Goal: Obtain resource: Download file/media

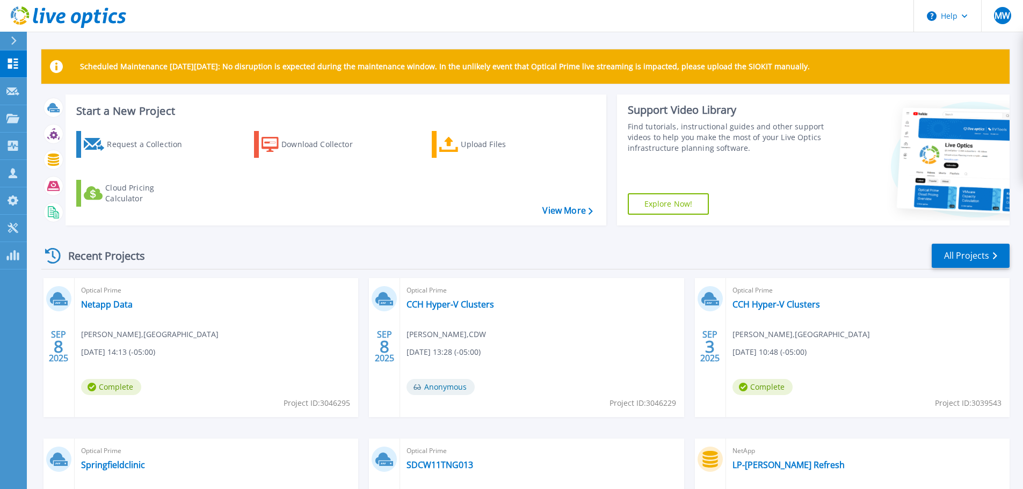
click at [535, 254] on div "Recent Projects All Projects" at bounding box center [525, 256] width 969 height 27
click at [96, 303] on link "Netapp Data" at bounding box center [107, 304] width 52 height 11
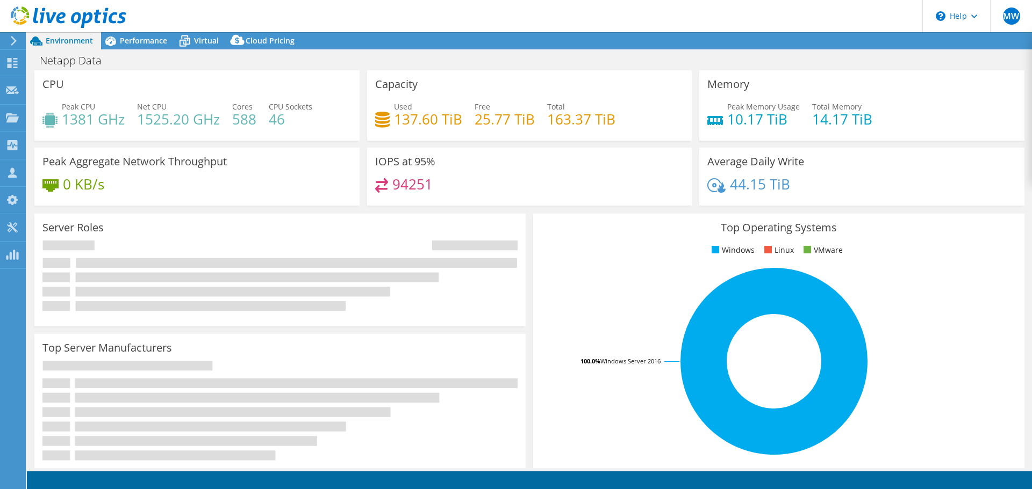
select select "USD"
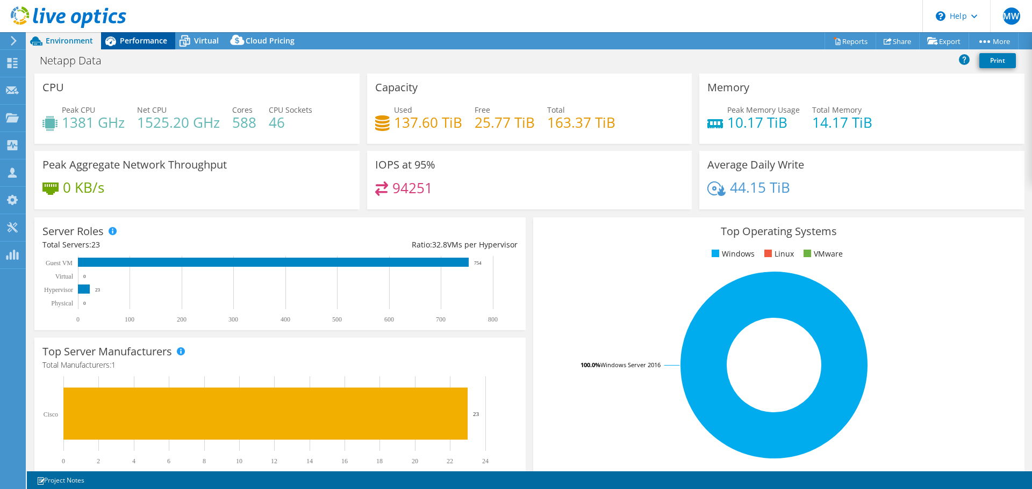
click at [138, 42] on span "Performance" at bounding box center [143, 40] width 47 height 10
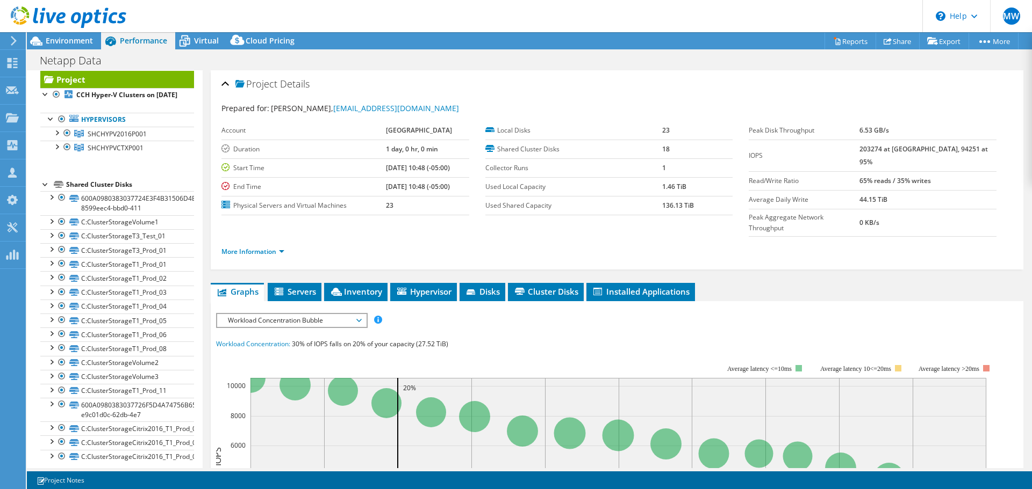
scroll to position [40, 0]
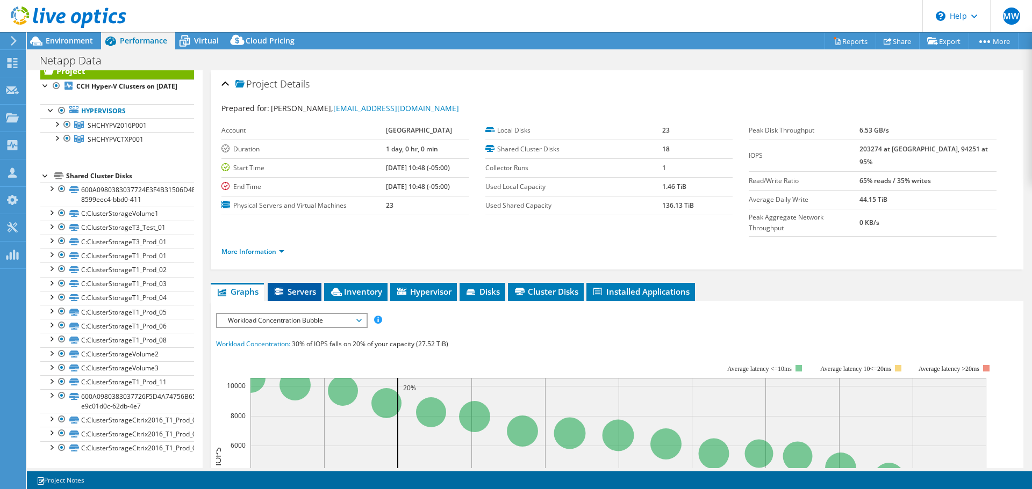
click at [279, 283] on li "Servers" at bounding box center [295, 292] width 54 height 18
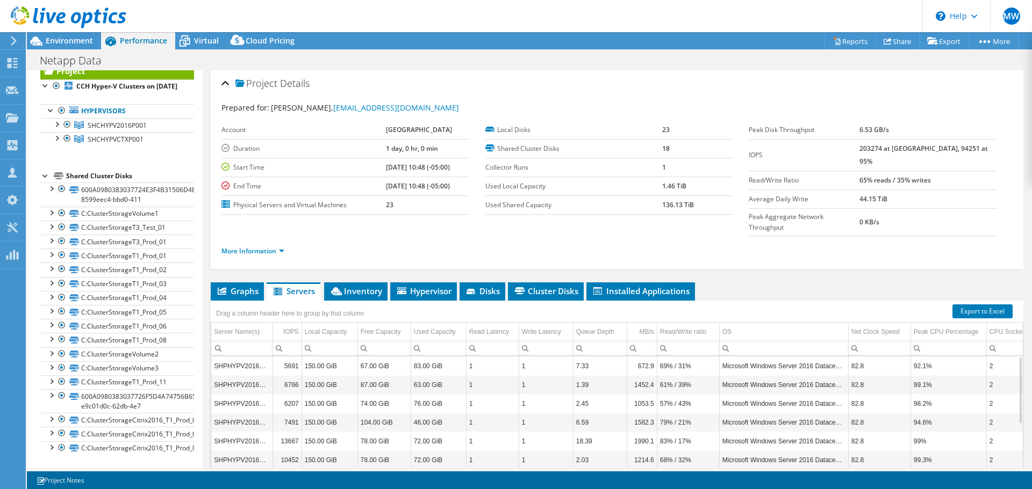
scroll to position [0, 0]
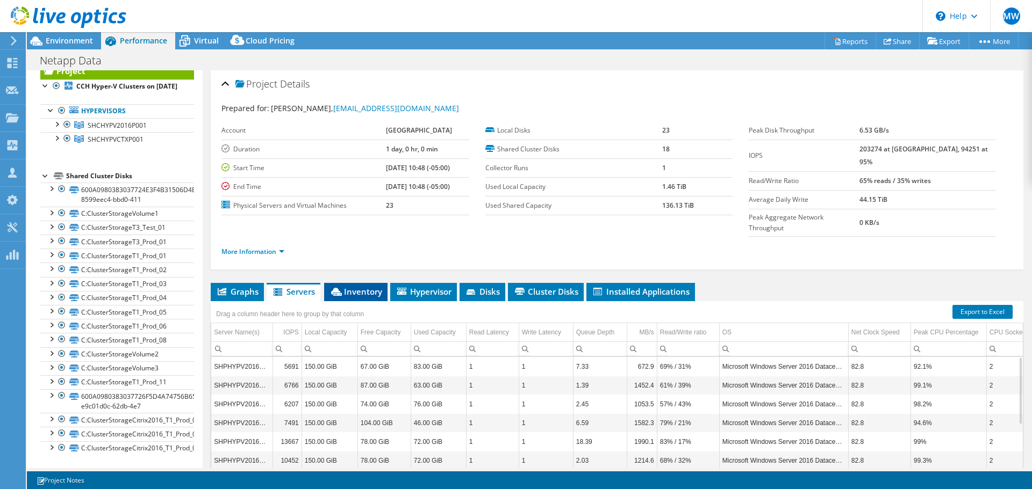
click at [360, 286] on span "Inventory" at bounding box center [355, 291] width 53 height 11
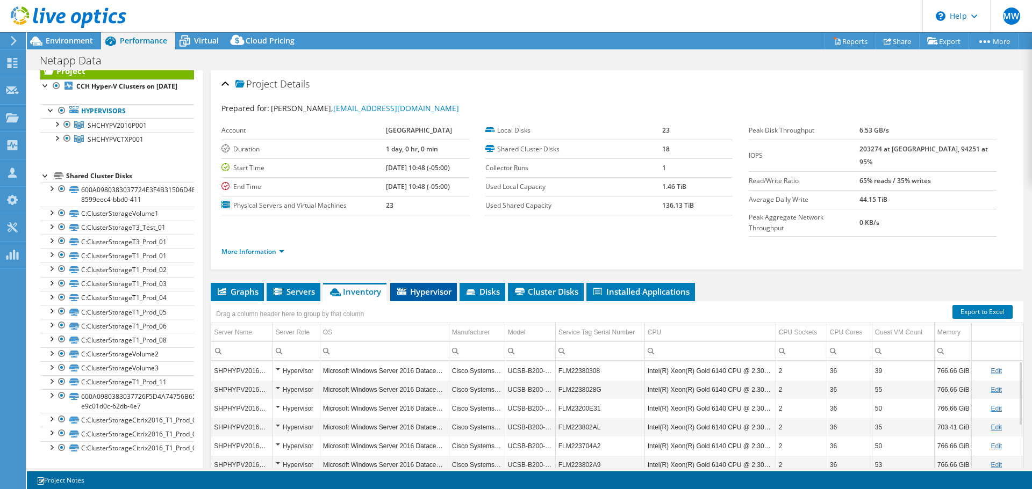
click at [412, 286] on span "Hypervisor" at bounding box center [423, 291] width 56 height 11
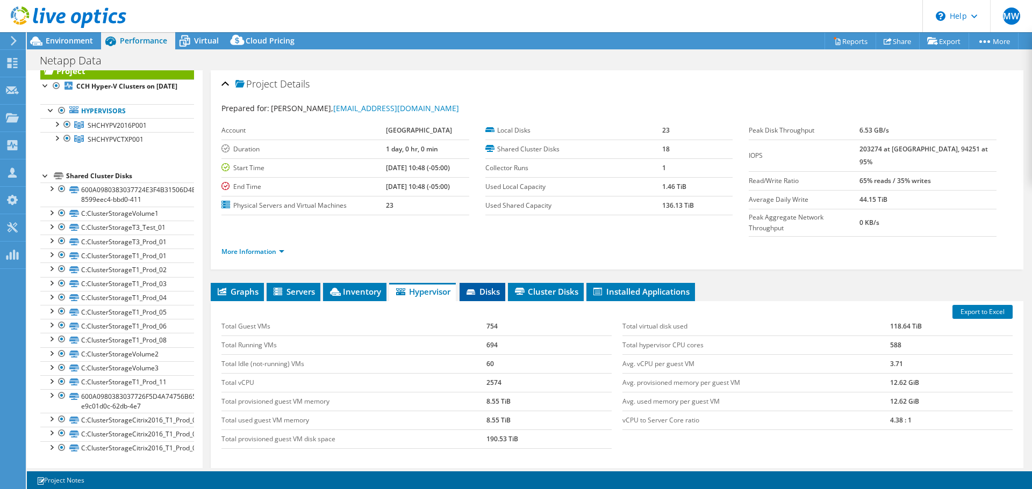
click at [488, 286] on span "Disks" at bounding box center [482, 291] width 35 height 11
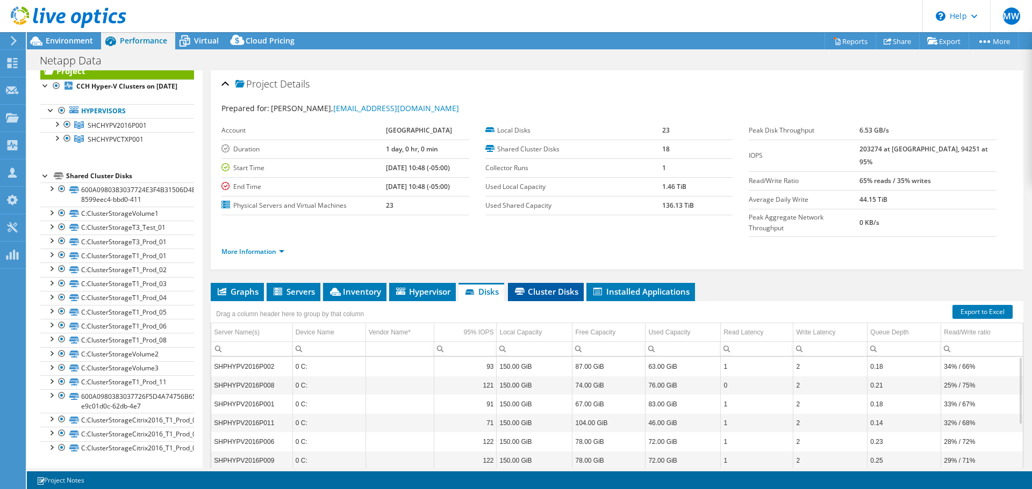
click at [552, 286] on span "Cluster Disks" at bounding box center [545, 291] width 65 height 11
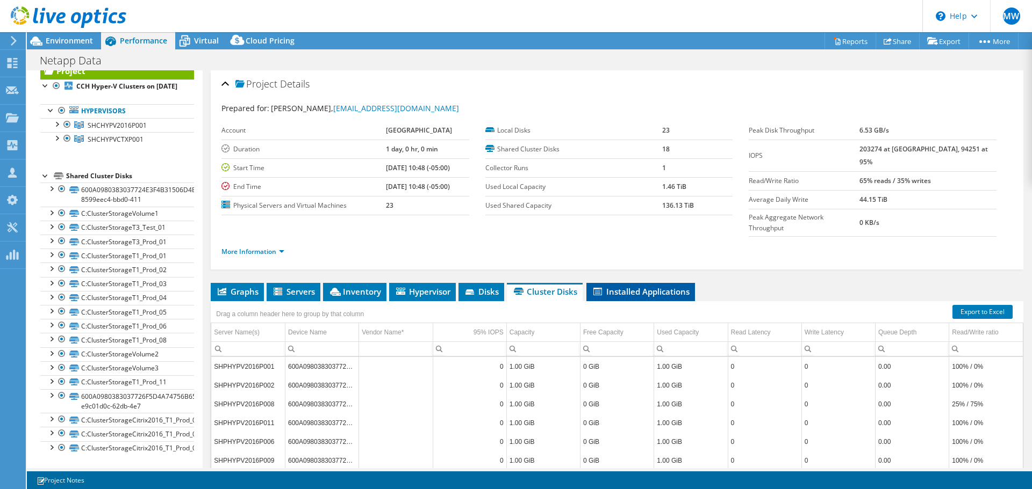
click at [624, 286] on span "Installed Applications" at bounding box center [641, 291] width 98 height 11
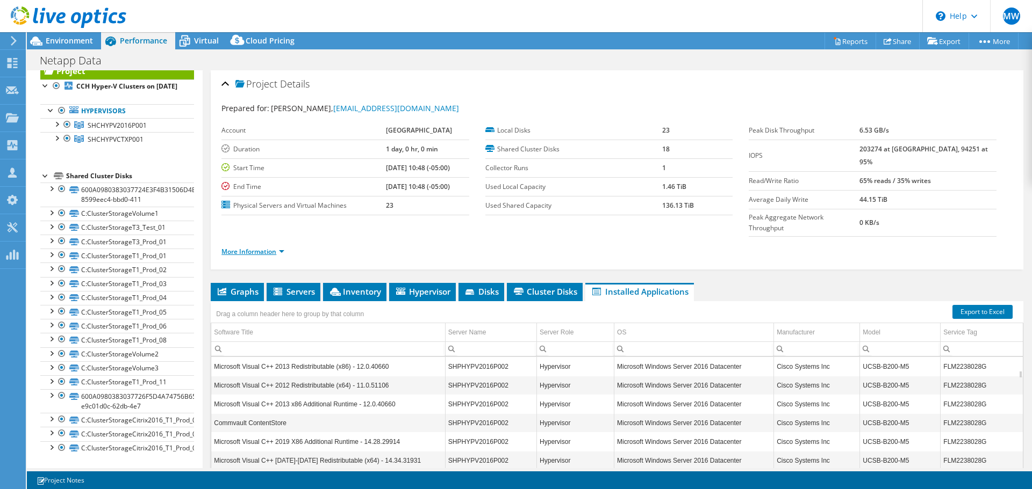
click at [274, 247] on link "More Information" at bounding box center [252, 251] width 63 height 9
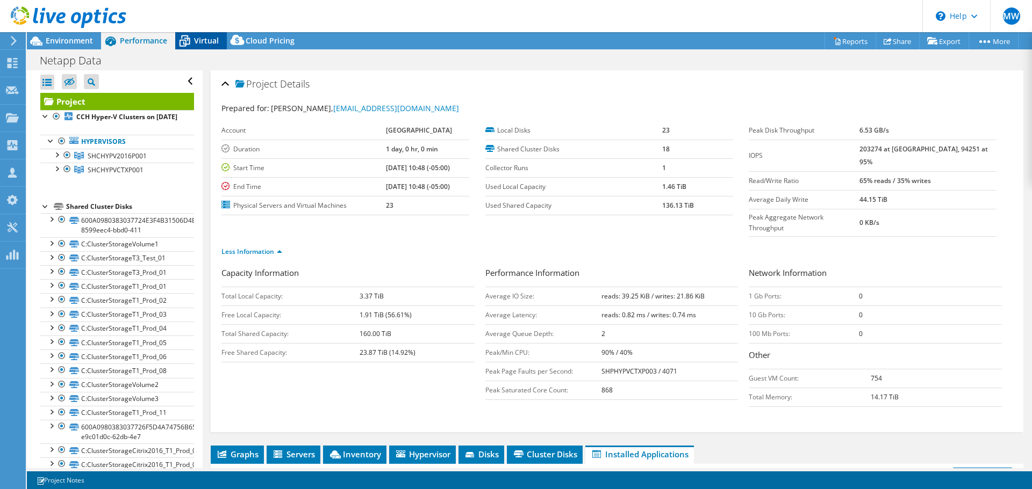
click at [200, 41] on span "Virtual" at bounding box center [206, 40] width 25 height 10
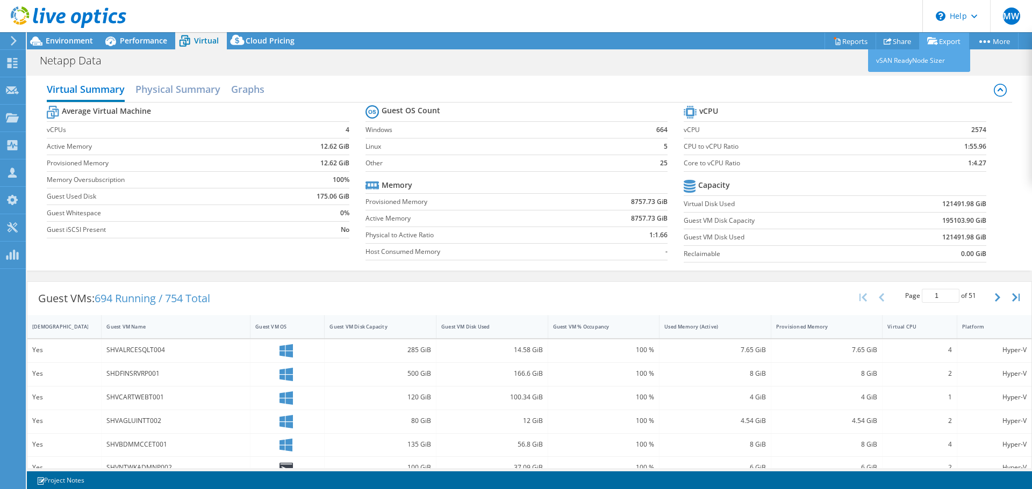
click at [933, 45] on icon at bounding box center [932, 41] width 11 height 8
click at [847, 40] on link "Reports" at bounding box center [850, 41] width 52 height 17
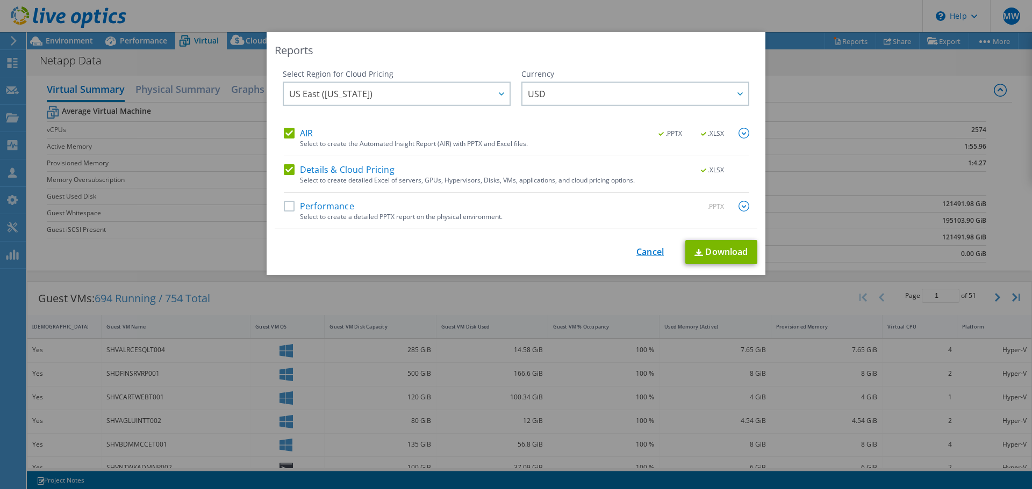
click at [642, 251] on link "Cancel" at bounding box center [649, 252] width 27 height 10
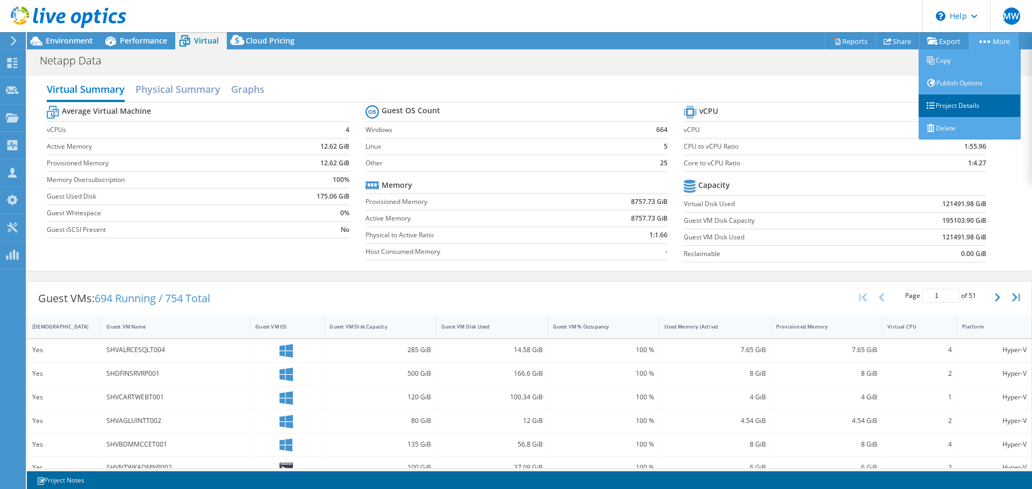
click at [964, 100] on link "Project Details" at bounding box center [969, 106] width 102 height 23
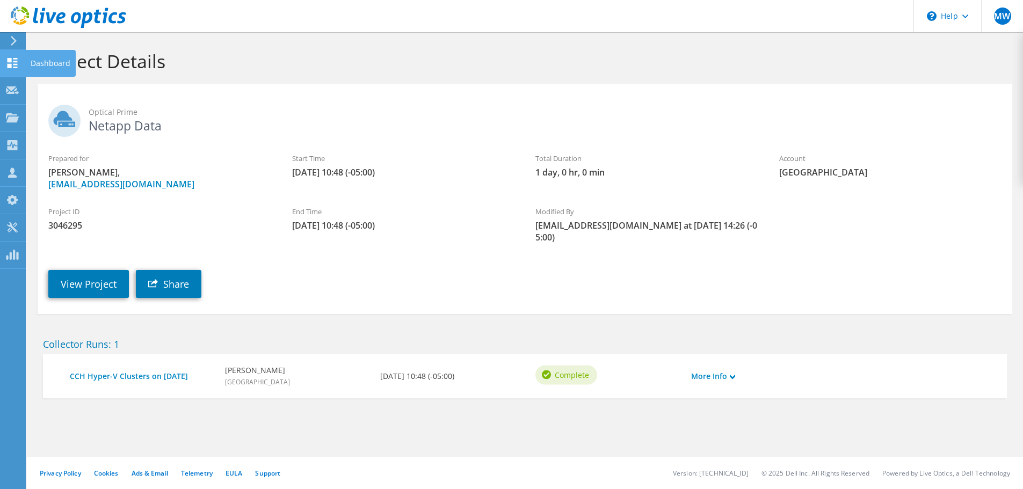
click at [13, 65] on use at bounding box center [13, 63] width 10 height 10
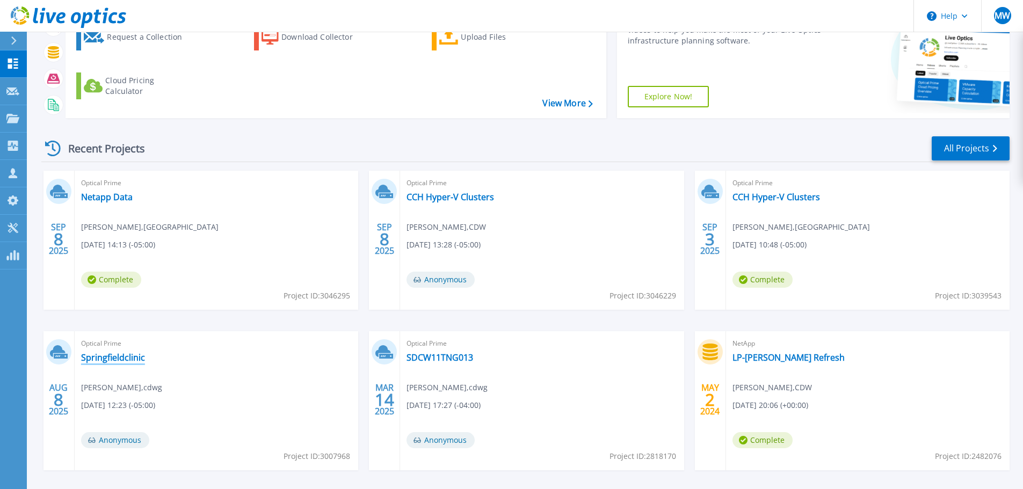
scroll to position [151, 0]
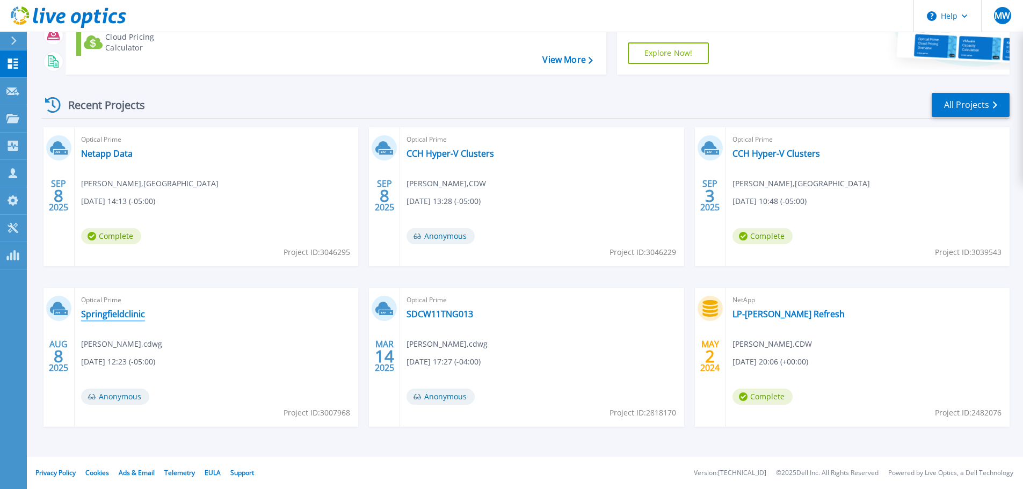
click at [89, 311] on link "Springfieldclinic" at bounding box center [113, 314] width 64 height 11
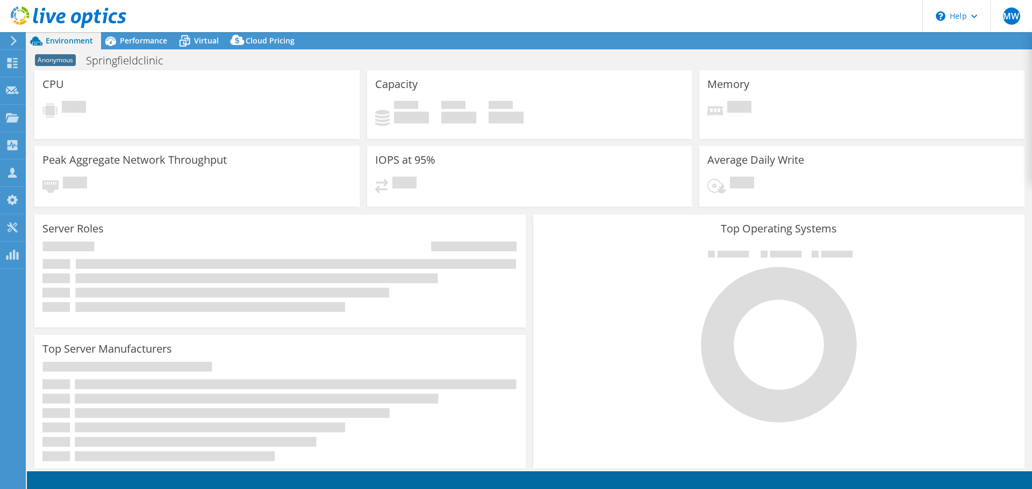
select select "USD"
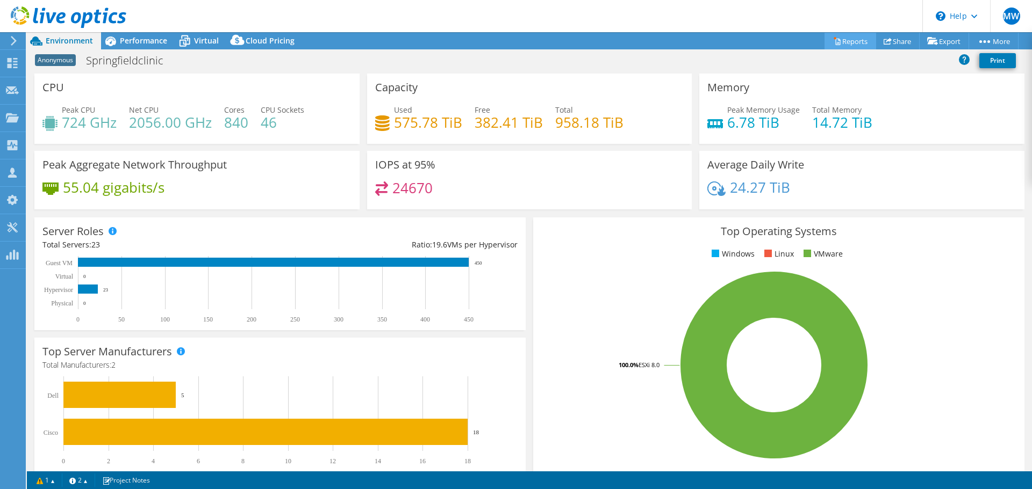
click at [837, 42] on link "Reports" at bounding box center [850, 41] width 52 height 17
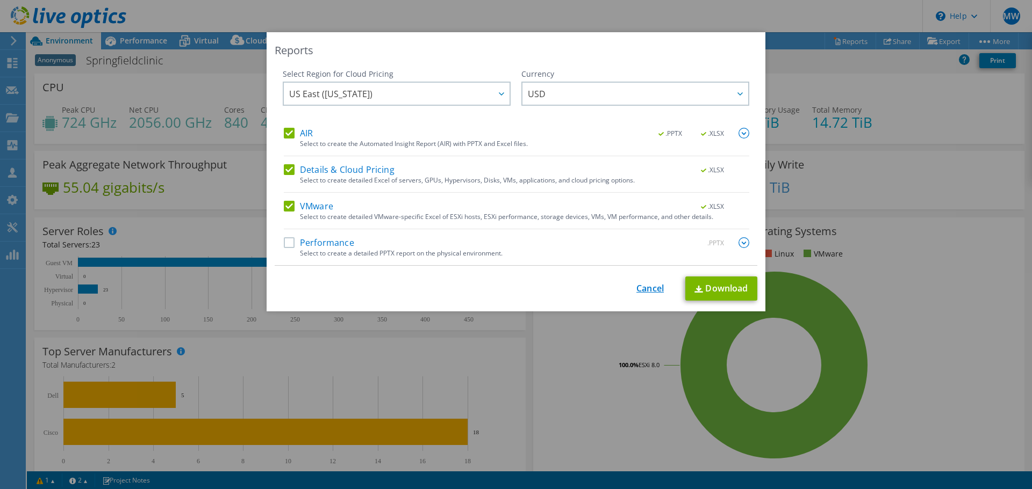
click at [638, 290] on link "Cancel" at bounding box center [649, 289] width 27 height 10
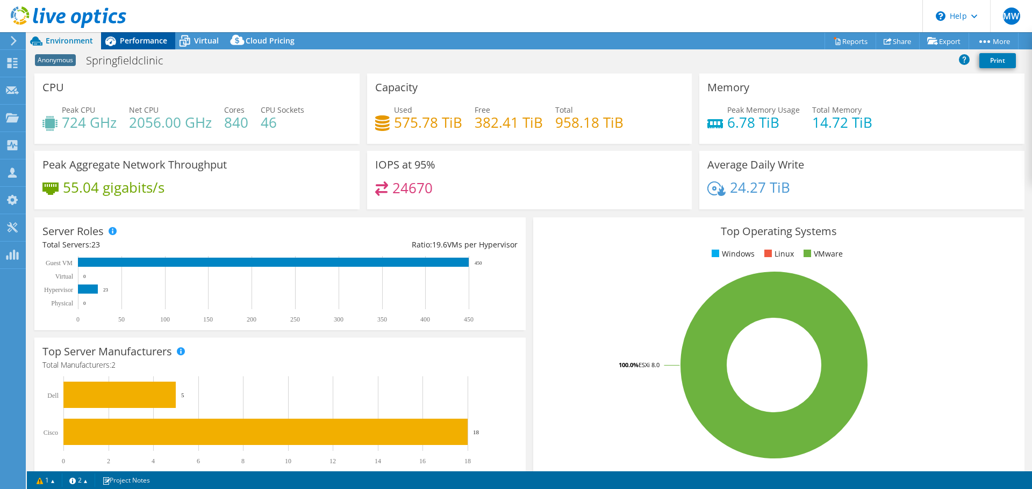
click at [122, 39] on span "Performance" at bounding box center [143, 40] width 47 height 10
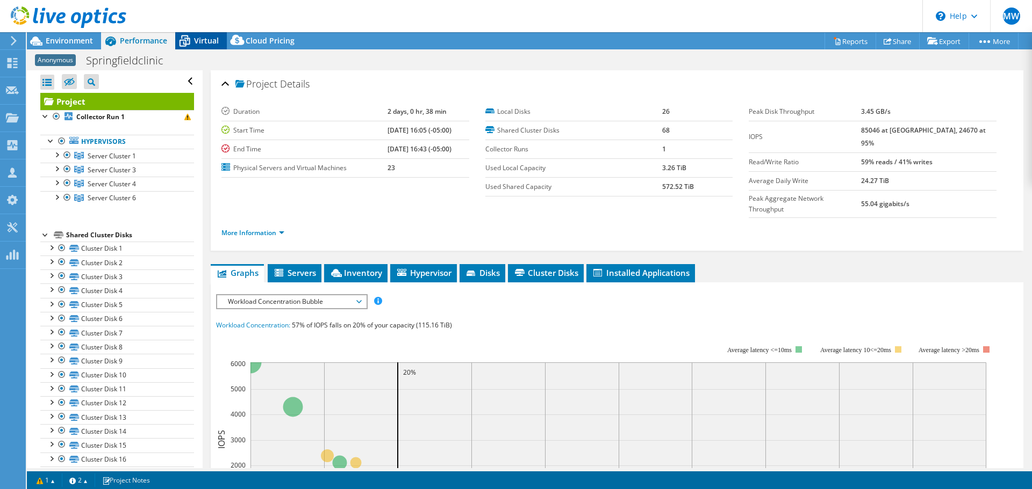
click at [210, 42] on span "Virtual" at bounding box center [206, 40] width 25 height 10
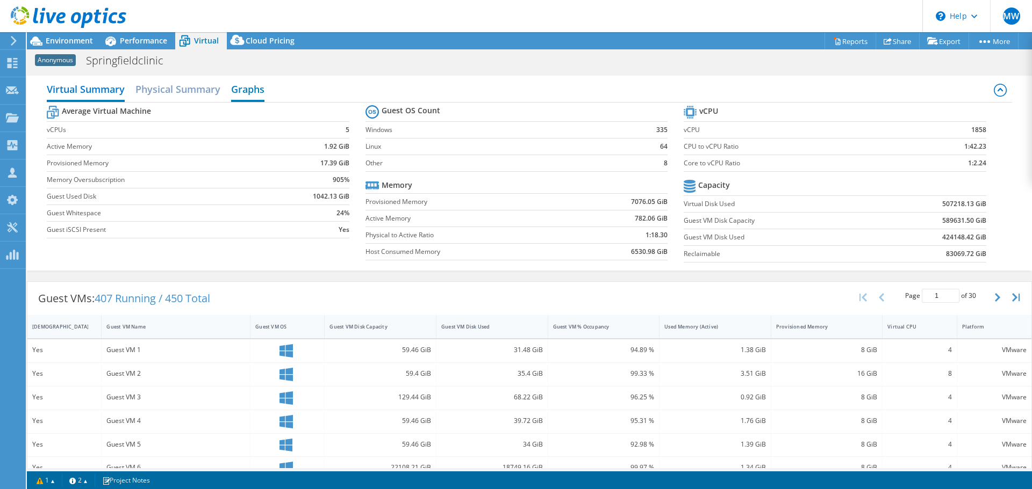
click at [257, 91] on h2 "Graphs" at bounding box center [247, 90] width 33 height 24
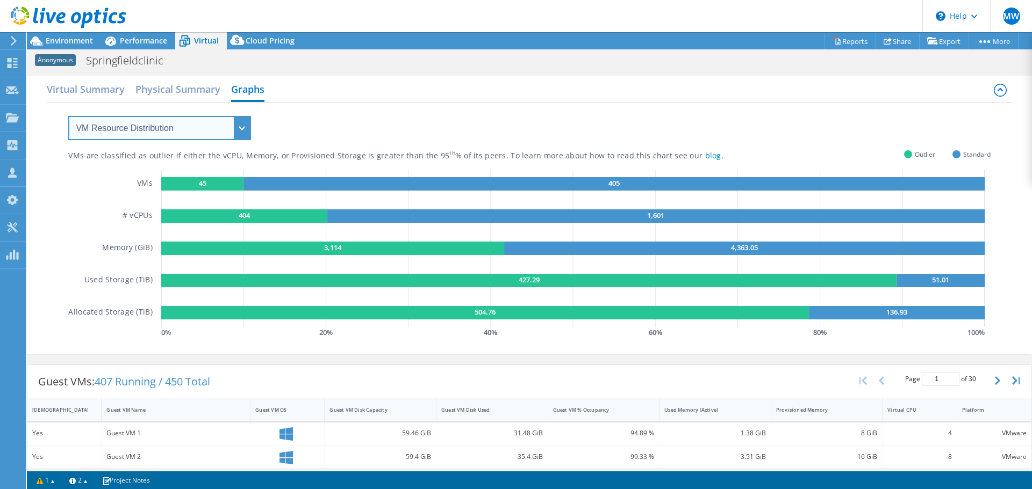
click at [225, 131] on select "VM Resource Distribution Provisioning Contrast Over Provisioning" at bounding box center [159, 128] width 183 height 24
click at [379, 112] on div "VMs are classified as outlier if either the vCPU, Memory, or Provisioned Storag…" at bounding box center [528, 222] width 921 height 238
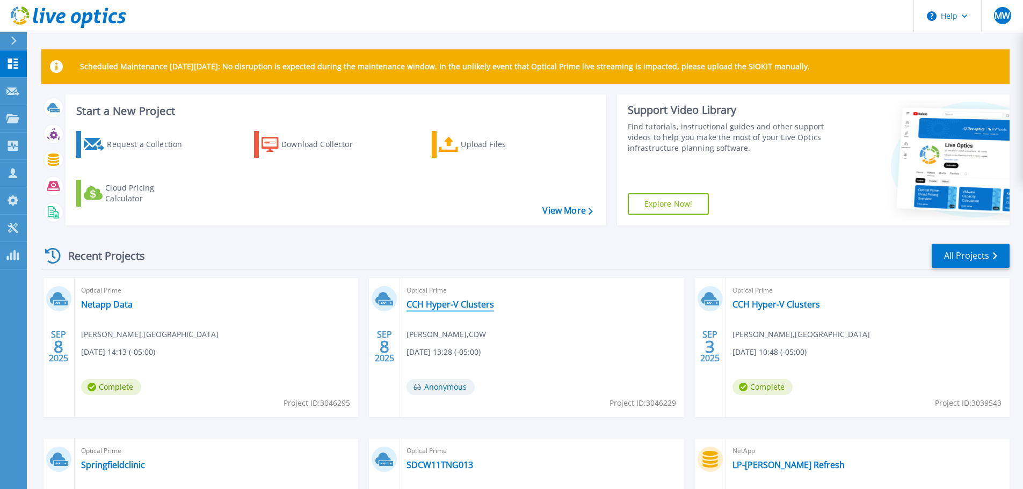
click at [466, 308] on link "CCH Hyper-V Clusters" at bounding box center [451, 304] width 88 height 11
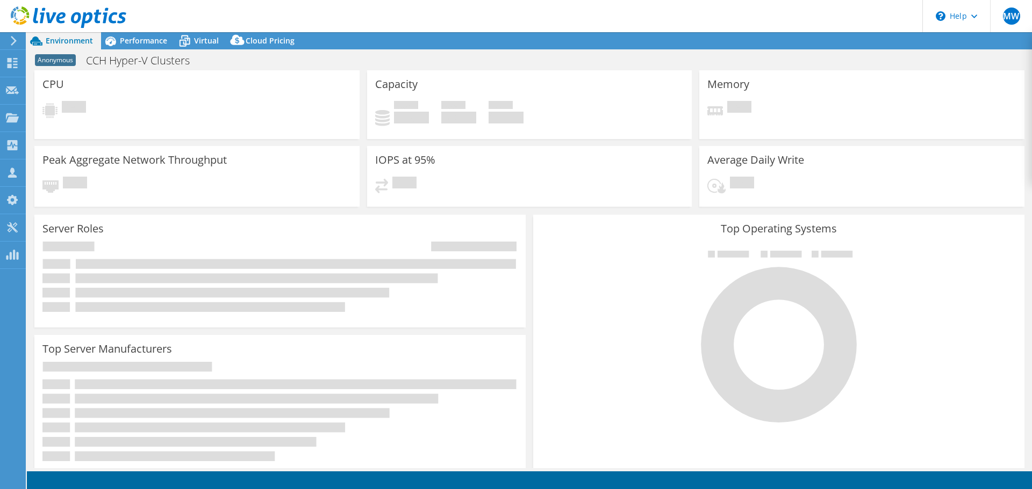
select select "USD"
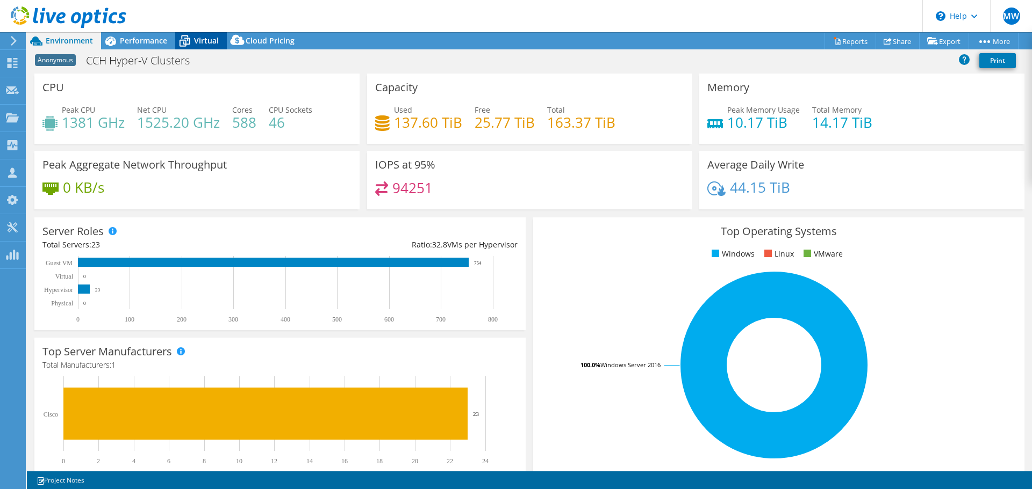
click at [203, 46] on div "Virtual" at bounding box center [201, 40] width 52 height 17
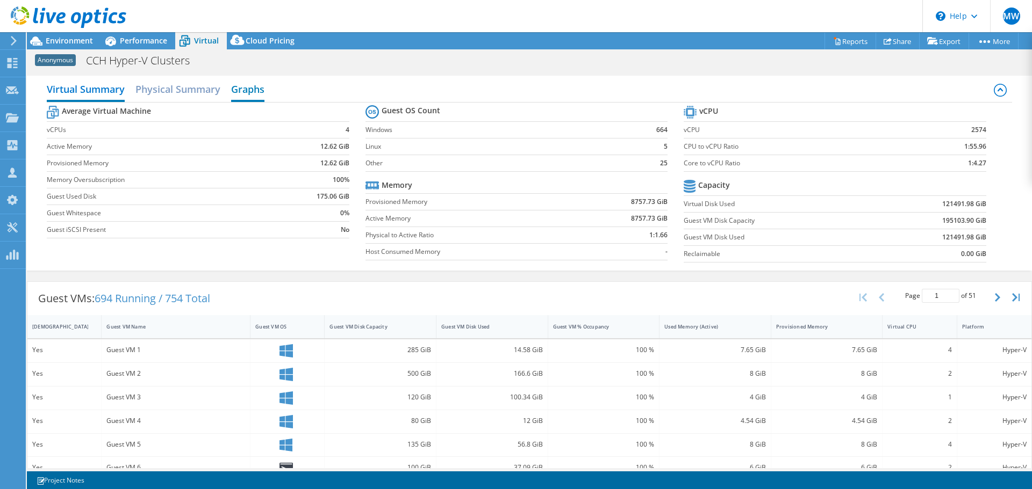
click at [234, 92] on h2 "Graphs" at bounding box center [247, 90] width 33 height 24
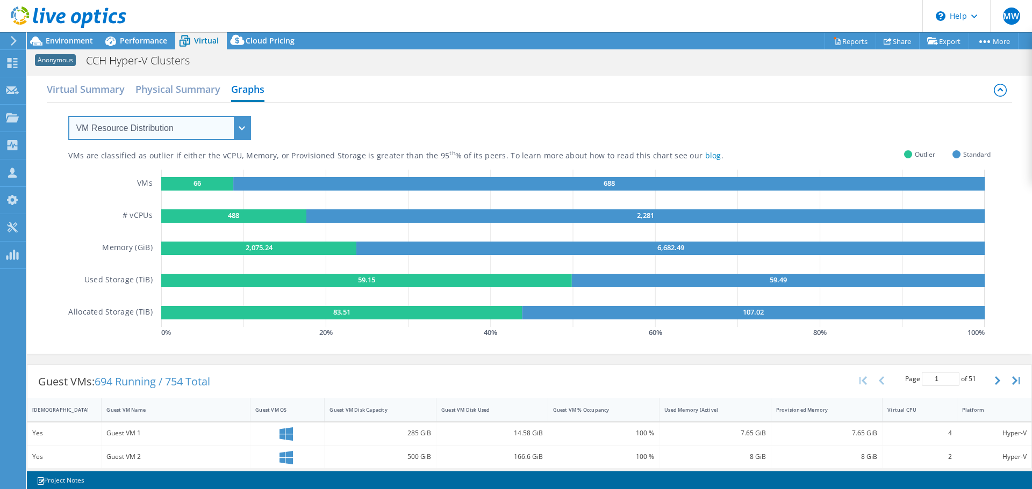
click at [225, 127] on select "VM Resource Distribution Provisioning Contrast Over Provisioning" at bounding box center [159, 128] width 183 height 24
select select "Over Provisioning"
click at [68, 116] on select "VM Resource Distribution Provisioning Contrast Over Provisioning" at bounding box center [159, 128] width 183 height 24
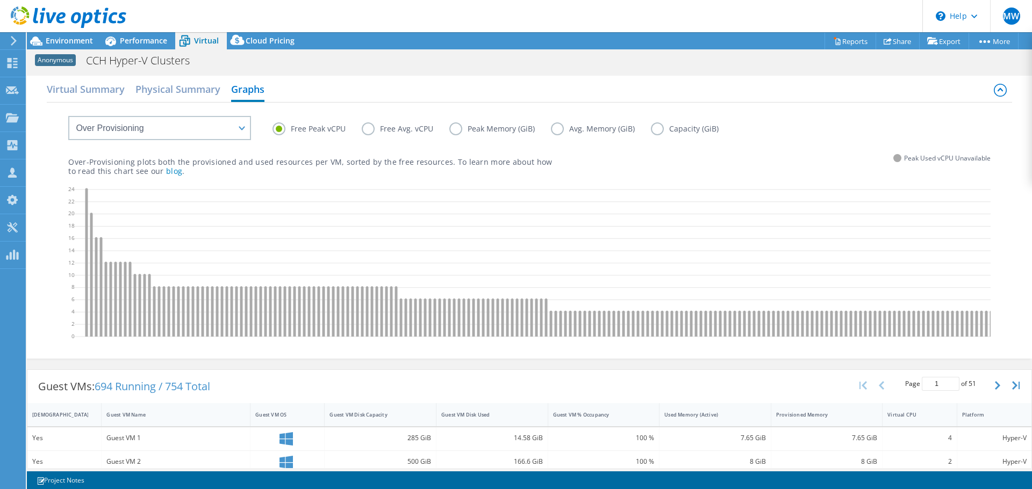
click at [494, 128] on label "Peak Memory (GiB)" at bounding box center [500, 128] width 102 height 13
click at [0, 0] on input "Peak Memory (GiB)" at bounding box center [0, 0] width 0 height 0
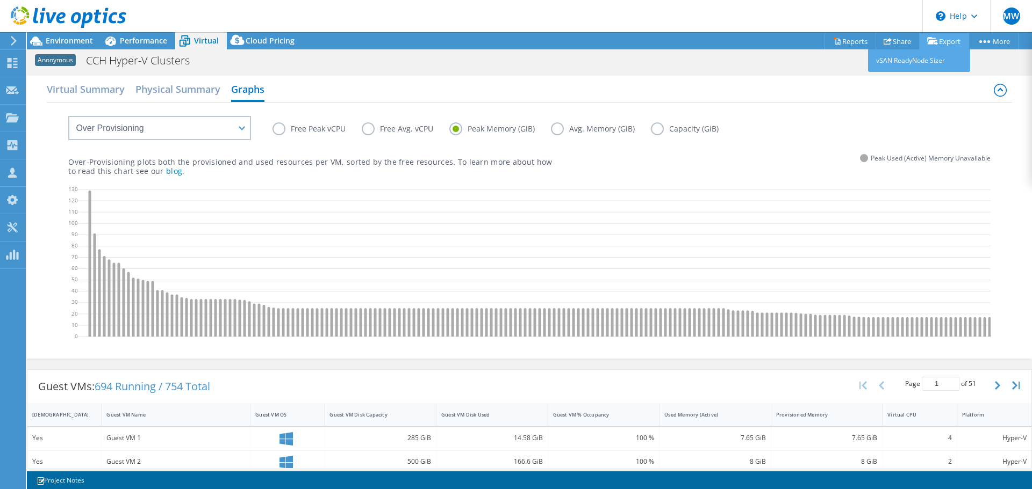
click at [944, 40] on link "Export" at bounding box center [944, 41] width 50 height 17
click at [849, 42] on link "Reports" at bounding box center [850, 41] width 52 height 17
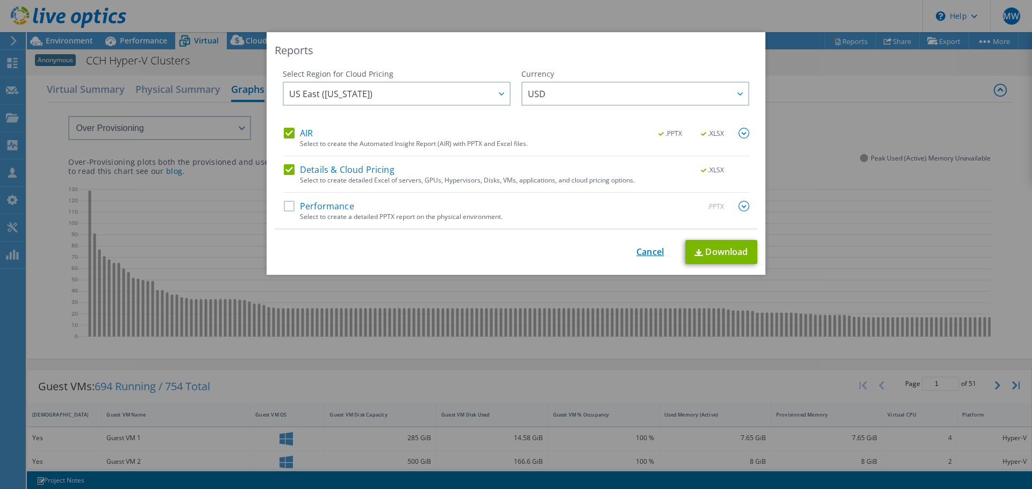
click at [642, 254] on link "Cancel" at bounding box center [649, 252] width 27 height 10
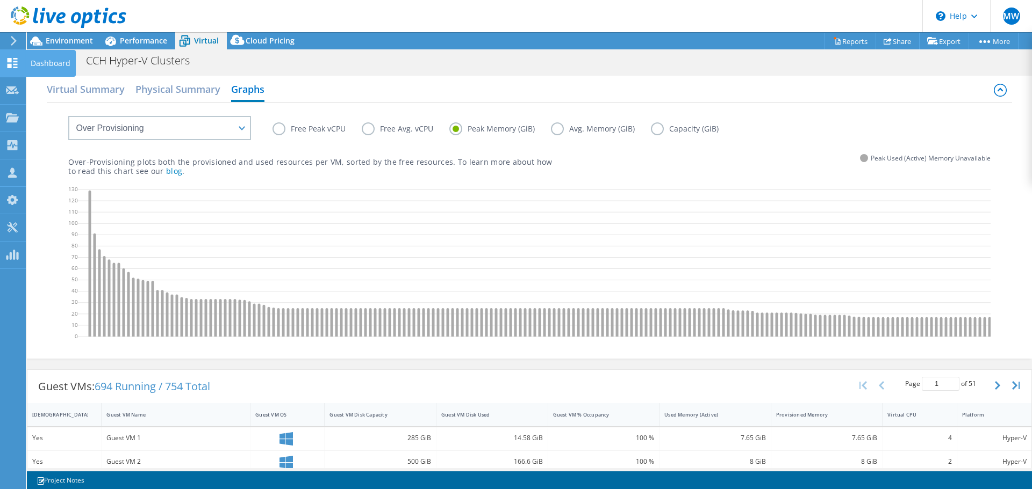
click at [56, 63] on div "Dashboard" at bounding box center [50, 63] width 51 height 27
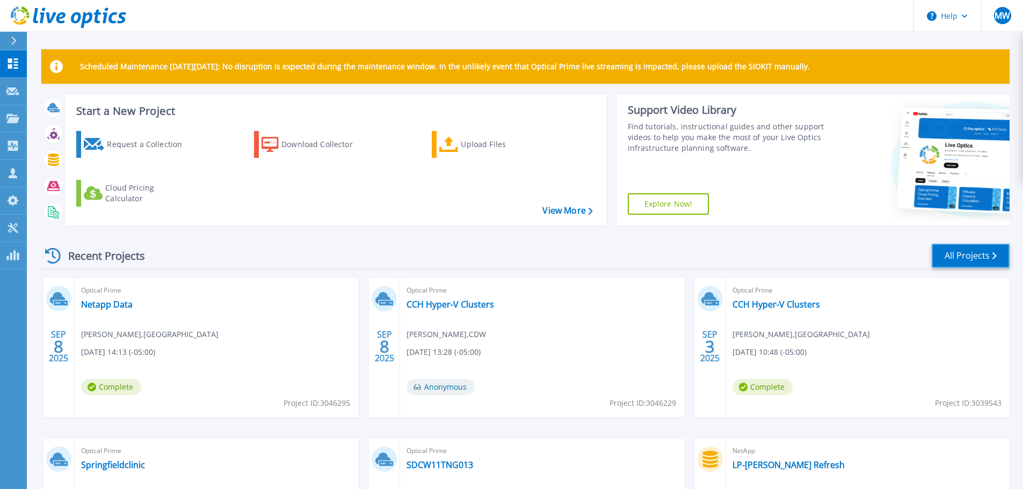
click at [987, 254] on link "All Projects" at bounding box center [971, 256] width 78 height 24
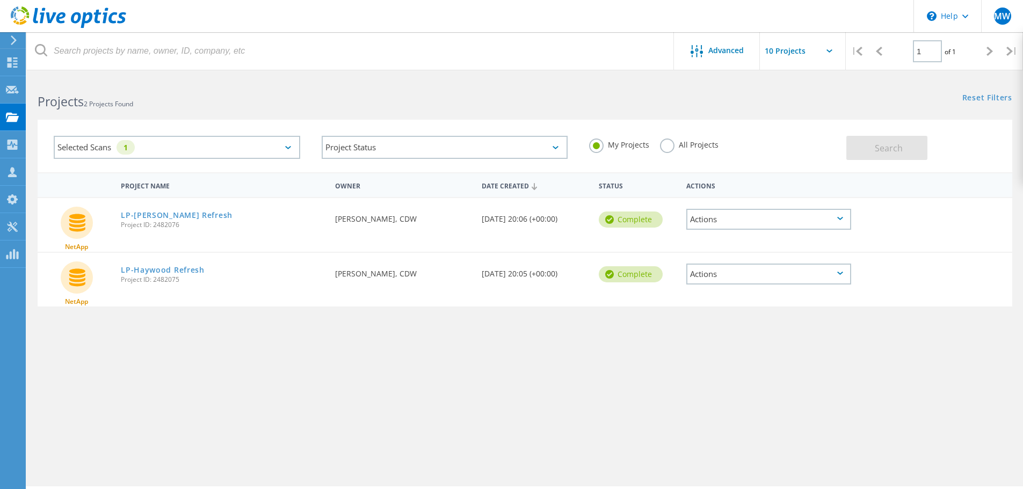
click at [284, 150] on div "Selected Scans 1" at bounding box center [177, 147] width 247 height 23
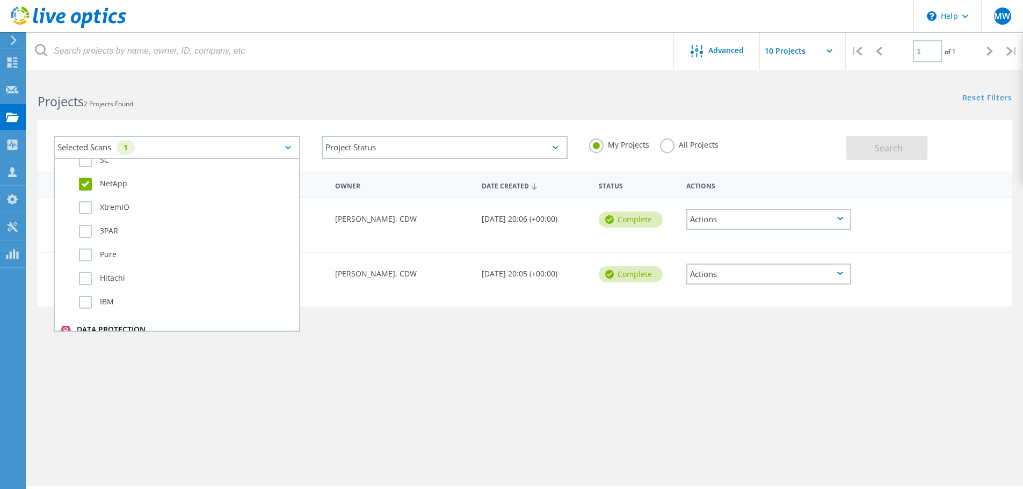
scroll to position [433, 0]
click at [85, 186] on label "NetApp" at bounding box center [186, 186] width 215 height 13
click at [0, 0] on input "NetApp" at bounding box center [0, 0] width 0 height 0
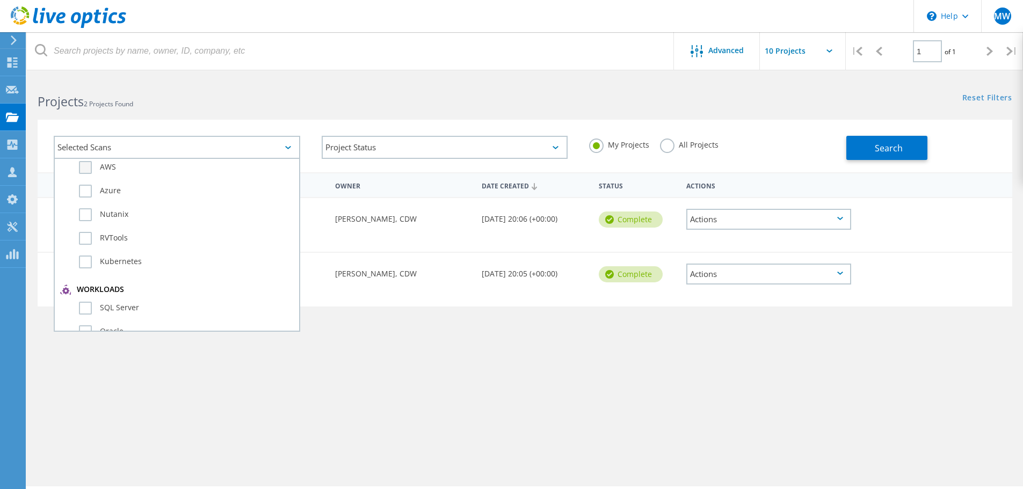
scroll to position [0, 0]
click at [82, 196] on label "Optical Prime" at bounding box center [186, 196] width 215 height 13
click at [0, 0] on input "Optical Prime" at bounding box center [0, 0] width 0 height 0
click at [258, 106] on h2 "Projects 2 Projects Found" at bounding box center [276, 102] width 477 height 18
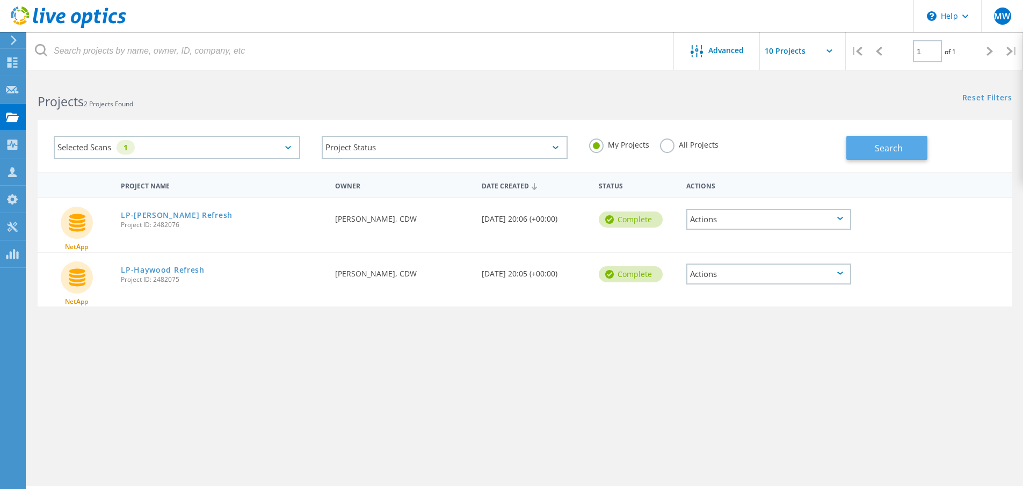
click at [912, 154] on button "Search" at bounding box center [887, 148] width 81 height 24
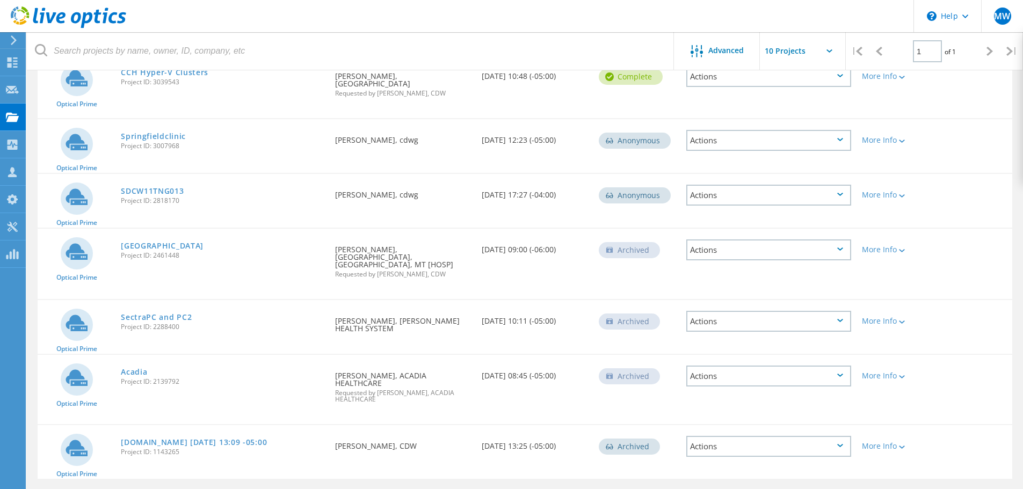
scroll to position [264, 0]
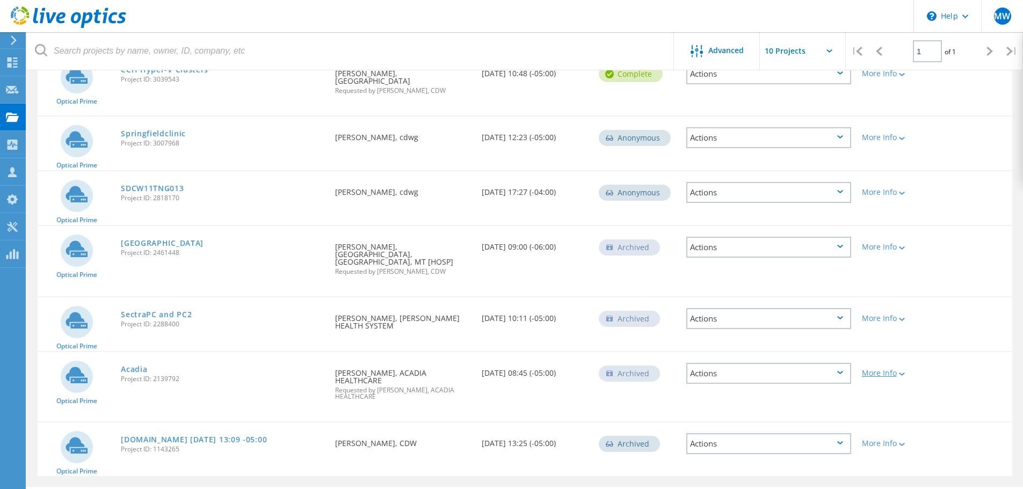
click at [902, 373] on icon at bounding box center [902, 374] width 6 height 3
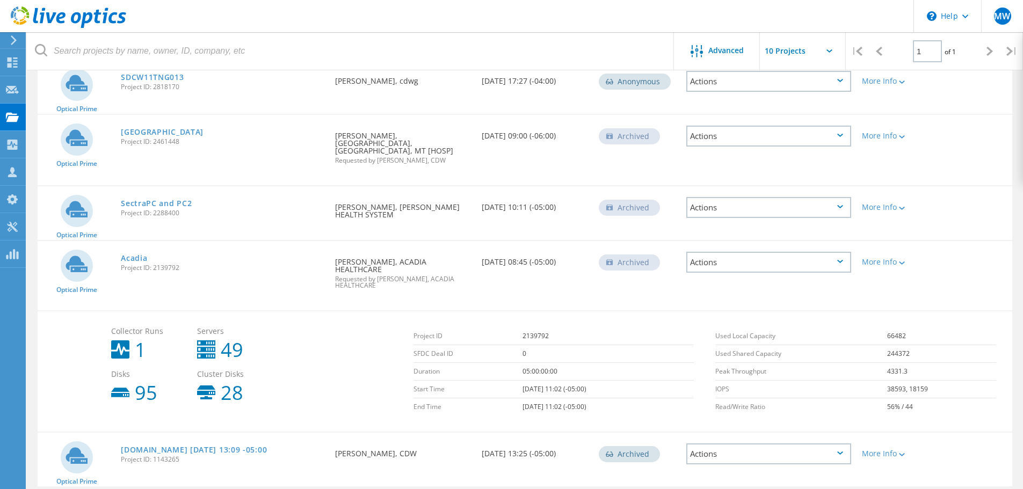
scroll to position [386, 0]
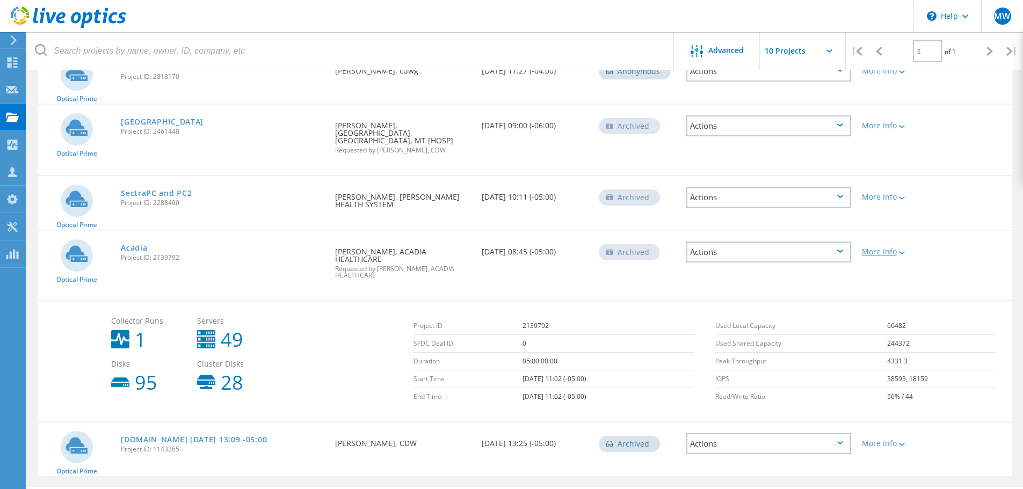
click at [880, 248] on div "More Info" at bounding box center [895, 252] width 67 height 8
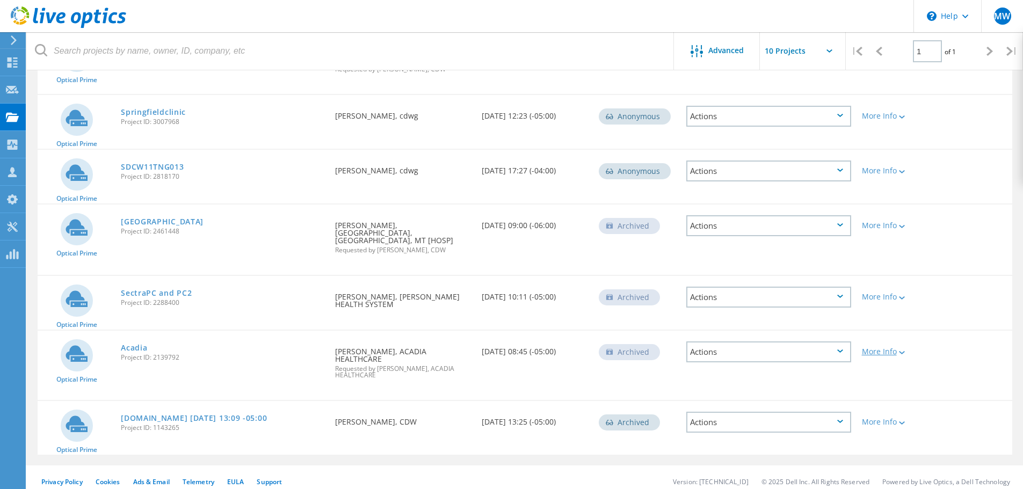
scroll to position [264, 0]
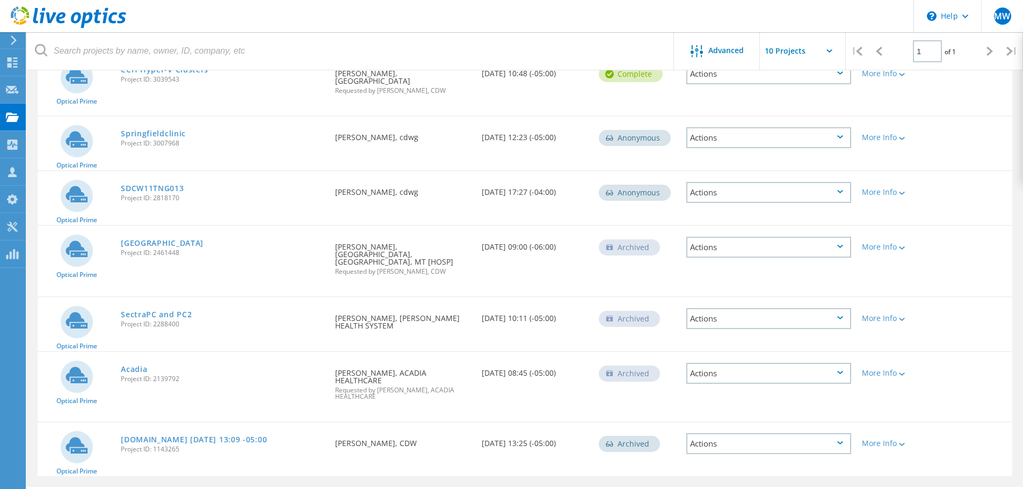
click at [898, 315] on div "More Info" at bounding box center [895, 319] width 67 height 8
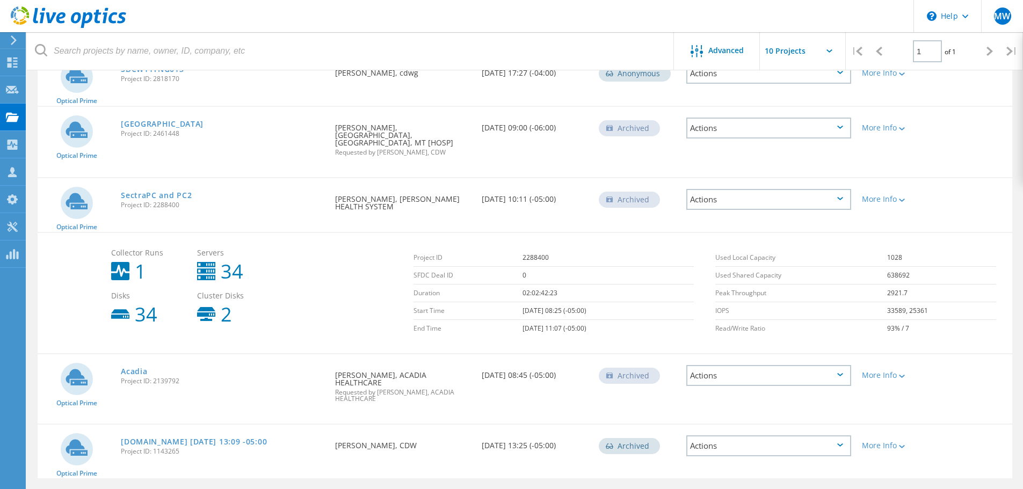
scroll to position [386, 0]
click at [885, 193] on div "More Info" at bounding box center [895, 197] width 67 height 8
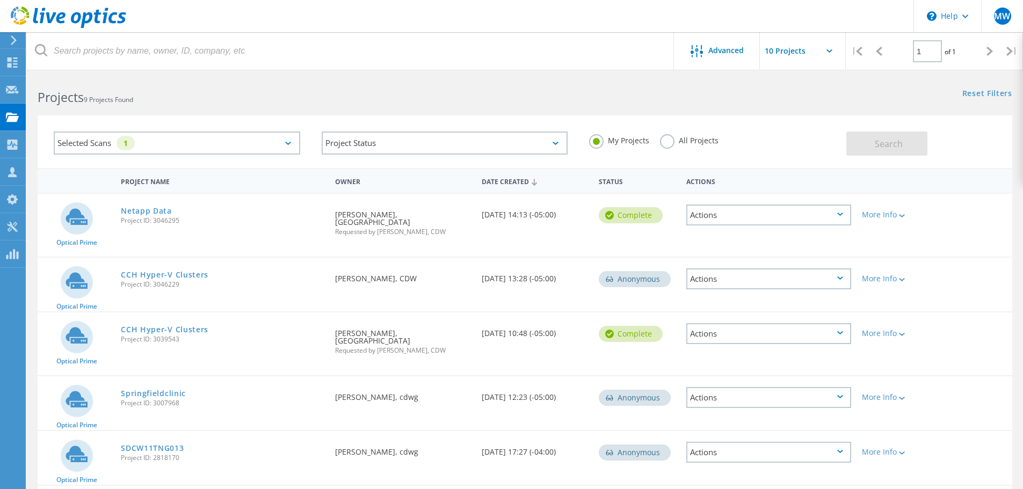
scroll to position [0, 0]
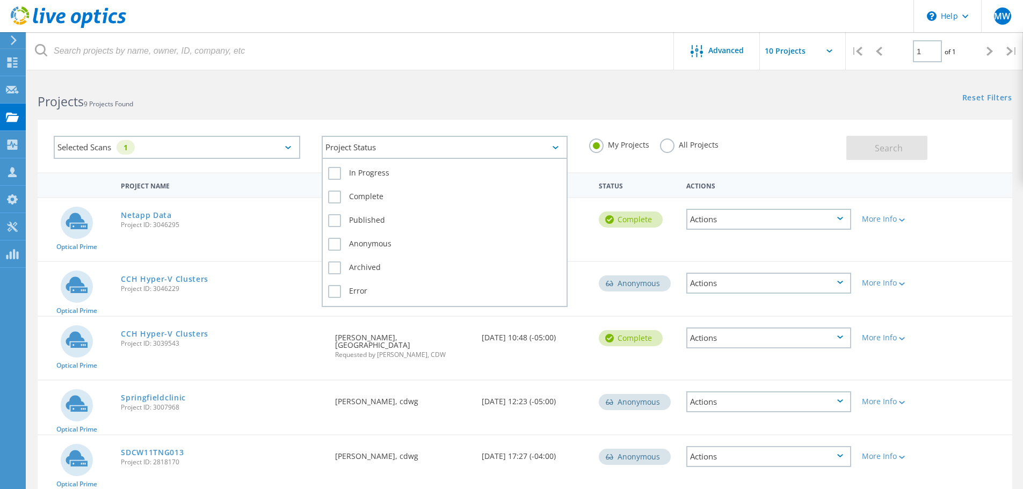
click at [485, 147] on div "Project Status" at bounding box center [445, 147] width 247 height 23
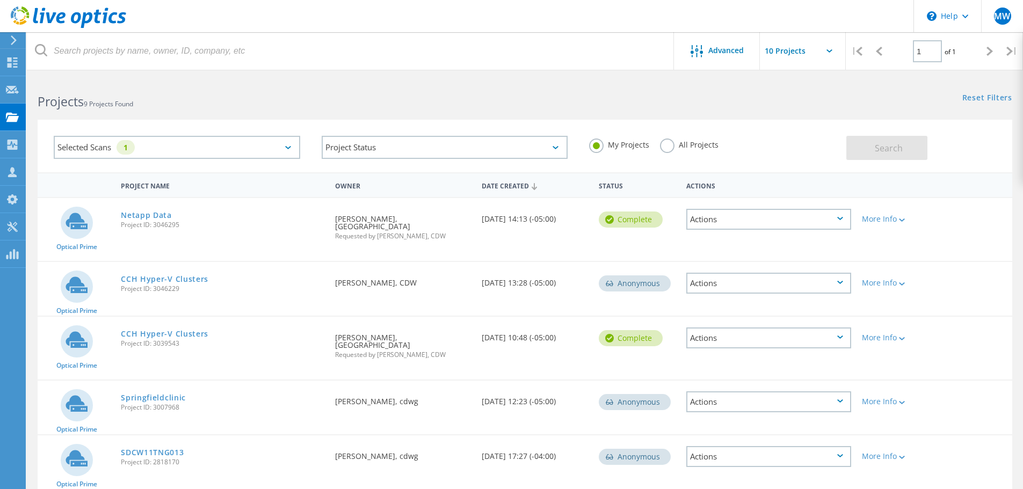
click at [537, 108] on div "Selected Scans 1 Project Status In Progress Complete Published Anonymous Archiv…" at bounding box center [525, 139] width 997 height 66
click at [658, 145] on div "My Projects All Projects" at bounding box center [713, 145] width 268 height 40
drag, startPoint x: 668, startPoint y: 146, endPoint x: 759, endPoint y: 154, distance: 91.1
click at [669, 146] on label "All Projects" at bounding box center [689, 144] width 59 height 10
click at [0, 0] on input "All Projects" at bounding box center [0, 0] width 0 height 0
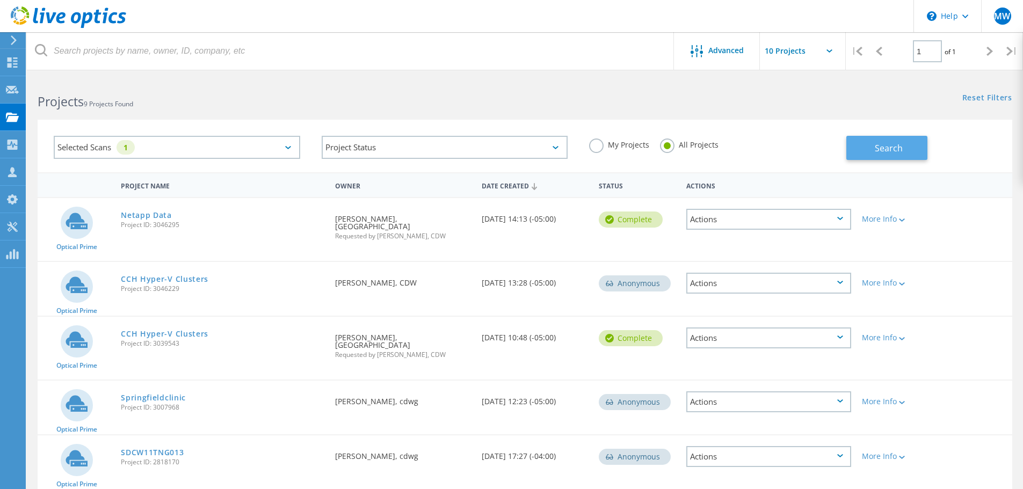
click at [878, 153] on span "Search" at bounding box center [889, 148] width 28 height 12
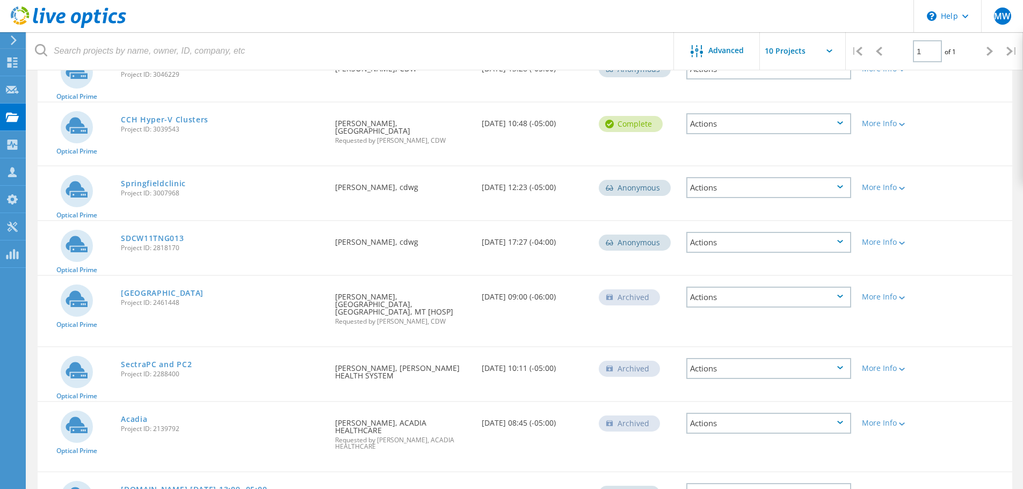
scroll to position [215, 0]
click at [890, 238] on div "More Info" at bounding box center [895, 242] width 67 height 8
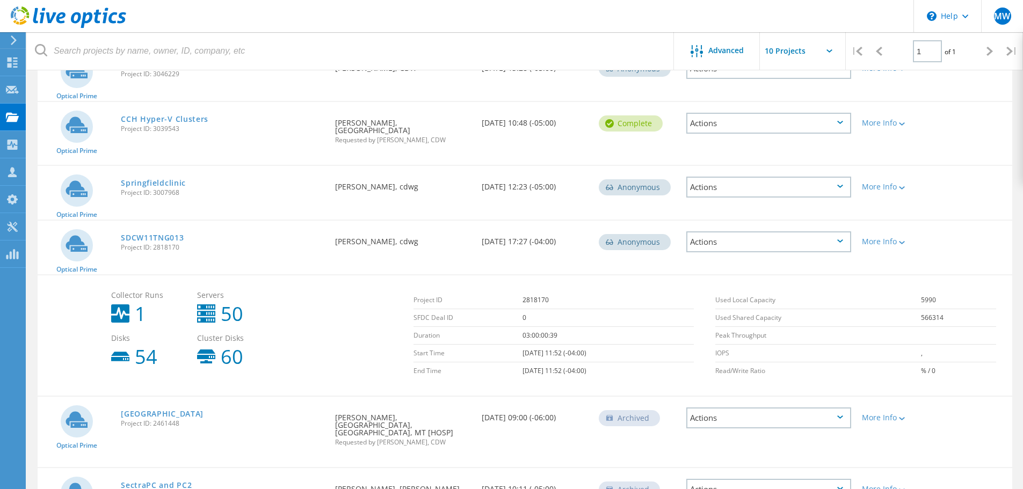
click at [167, 244] on span "Project ID: 2818170" at bounding box center [223, 247] width 204 height 6
click at [167, 234] on link "SDCW11TNG013" at bounding box center [152, 238] width 63 height 8
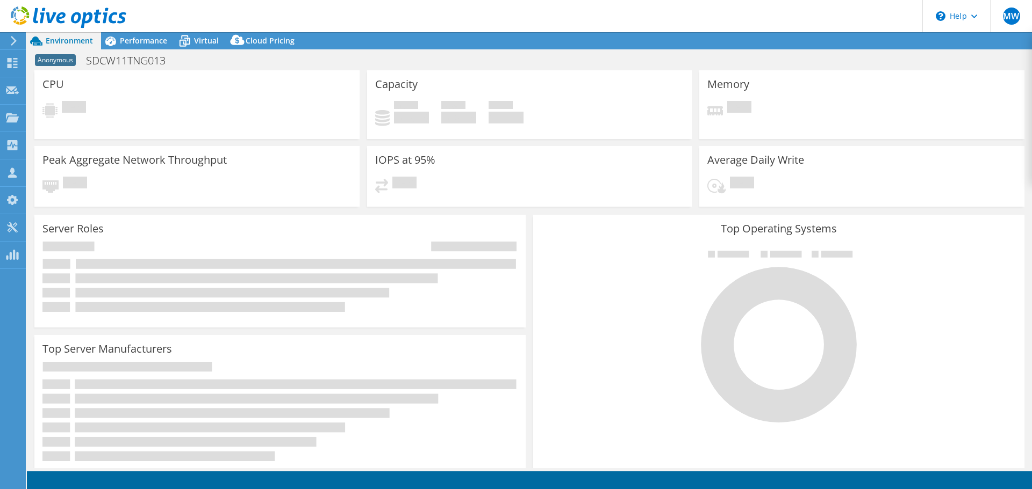
select select "USD"
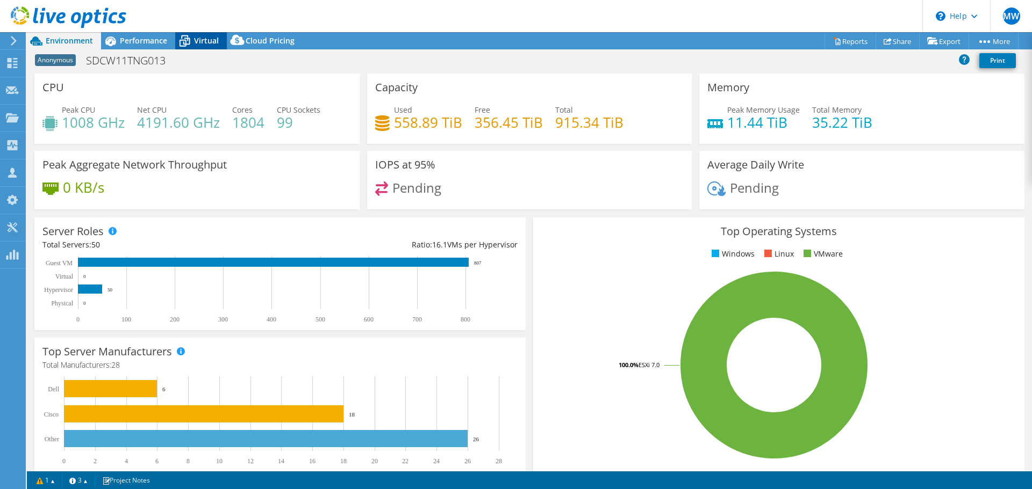
click at [204, 44] on span "Virtual" at bounding box center [206, 40] width 25 height 10
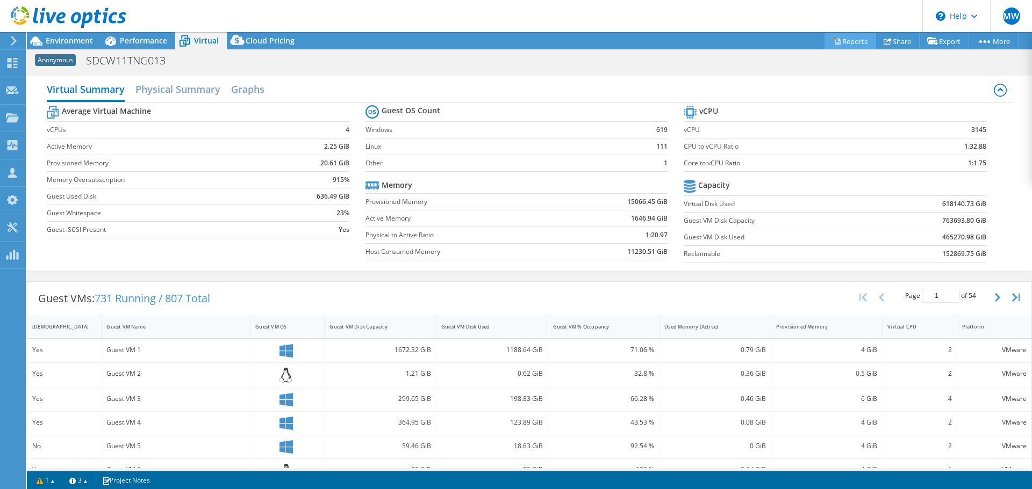
click at [847, 42] on link "Reports" at bounding box center [850, 41] width 52 height 17
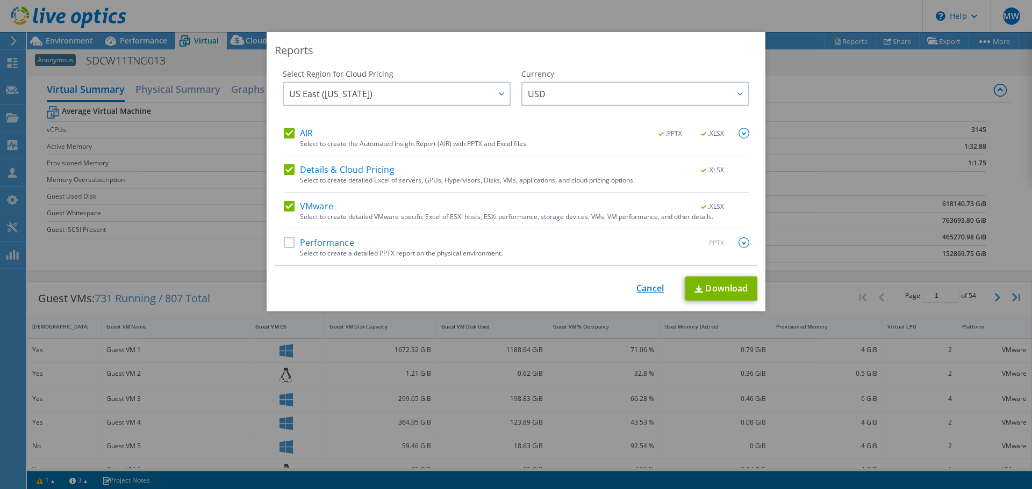
click at [639, 287] on link "Cancel" at bounding box center [649, 289] width 27 height 10
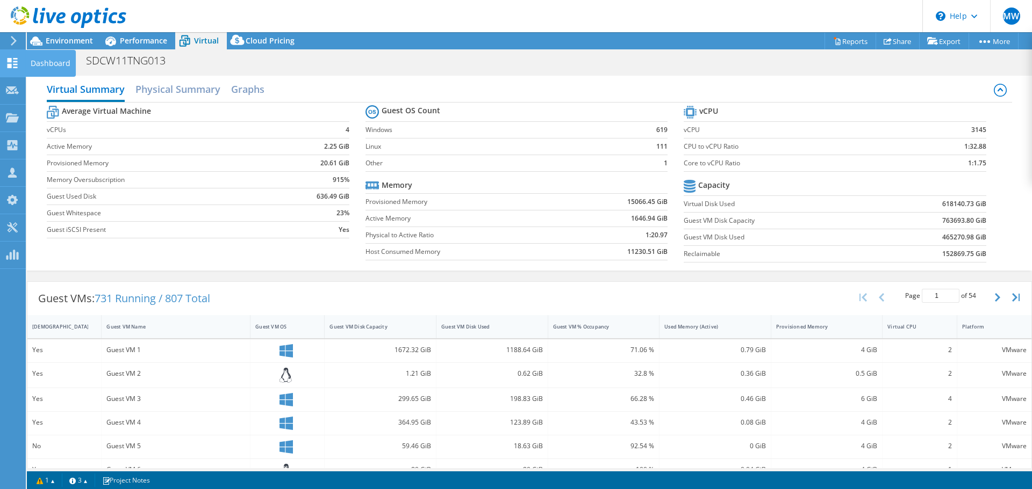
click at [9, 60] on use at bounding box center [13, 63] width 10 height 10
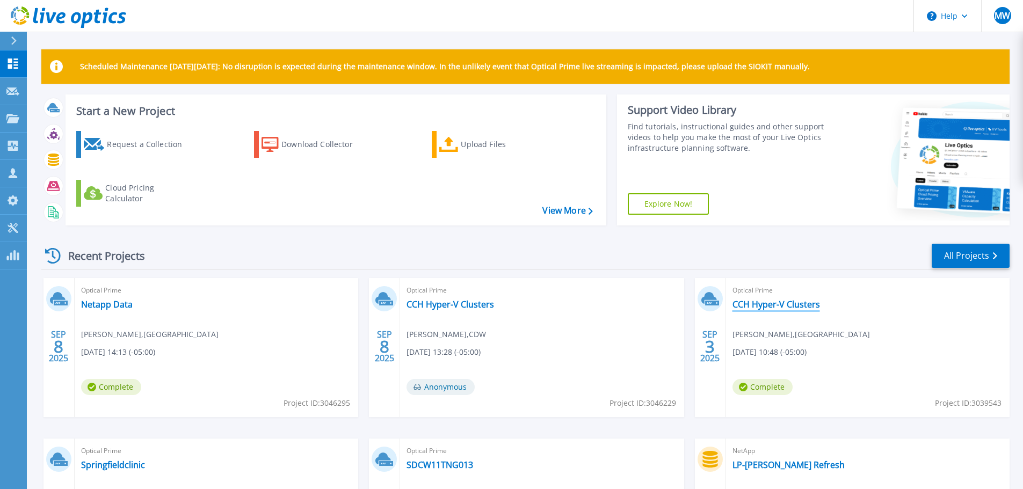
click at [794, 306] on link "CCH Hyper-V Clusters" at bounding box center [777, 304] width 88 height 11
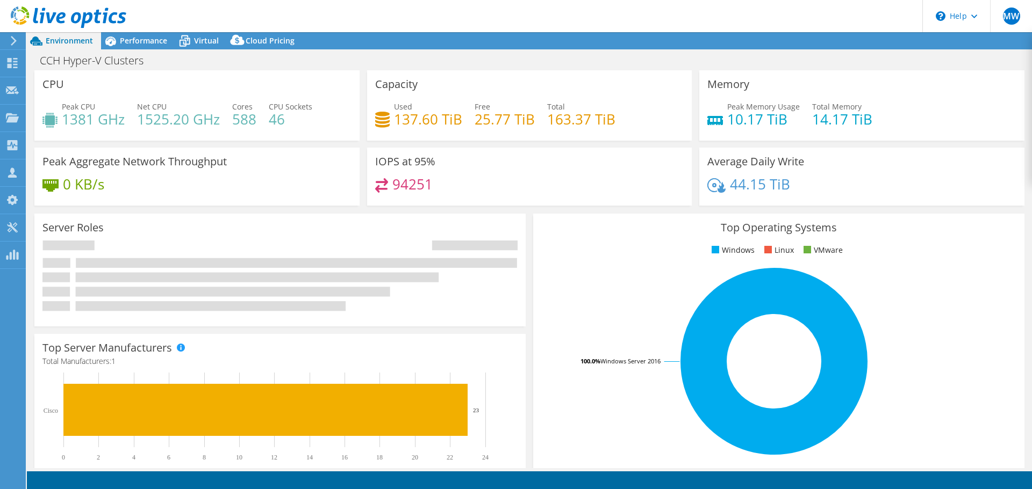
select select "USD"
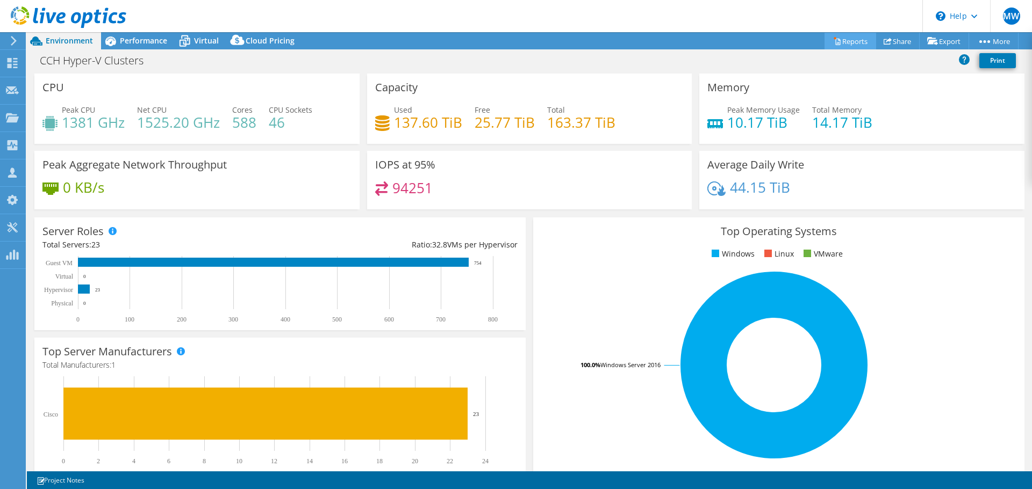
click at [850, 42] on link "Reports" at bounding box center [850, 41] width 52 height 17
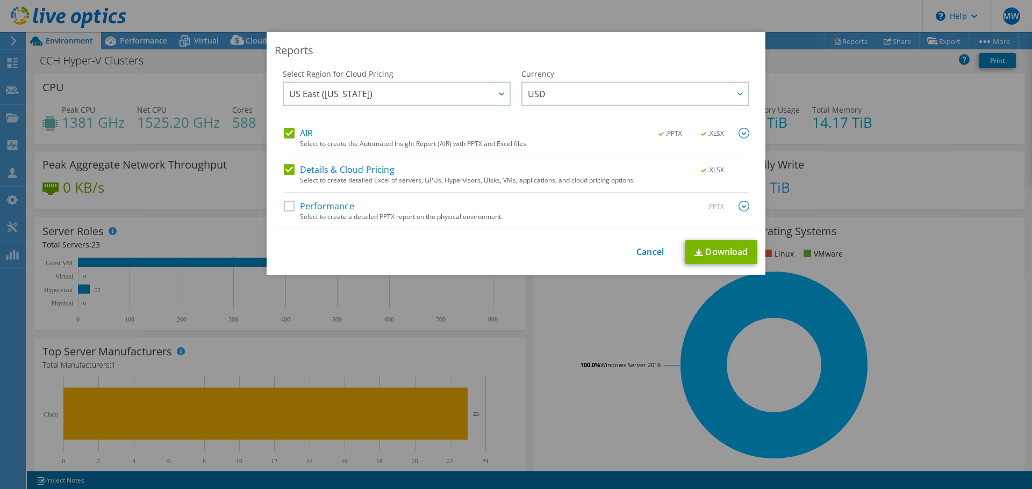
click at [284, 129] on label "AIR" at bounding box center [298, 133] width 29 height 11
click at [0, 0] on input "AIR" at bounding box center [0, 0] width 0 height 0
click at [708, 253] on link "Download" at bounding box center [721, 252] width 72 height 24
click at [644, 253] on link "Cancel" at bounding box center [649, 252] width 27 height 10
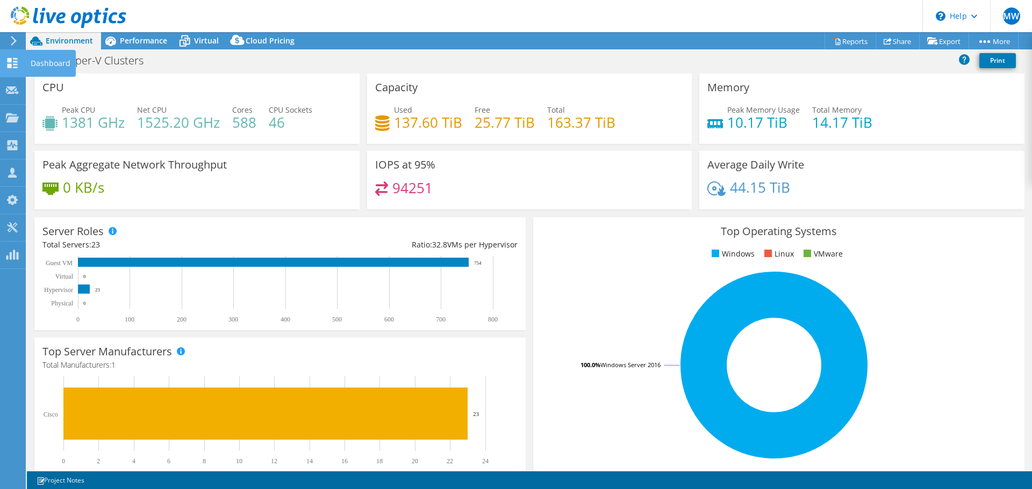
click at [51, 67] on div "Dashboard" at bounding box center [50, 63] width 51 height 27
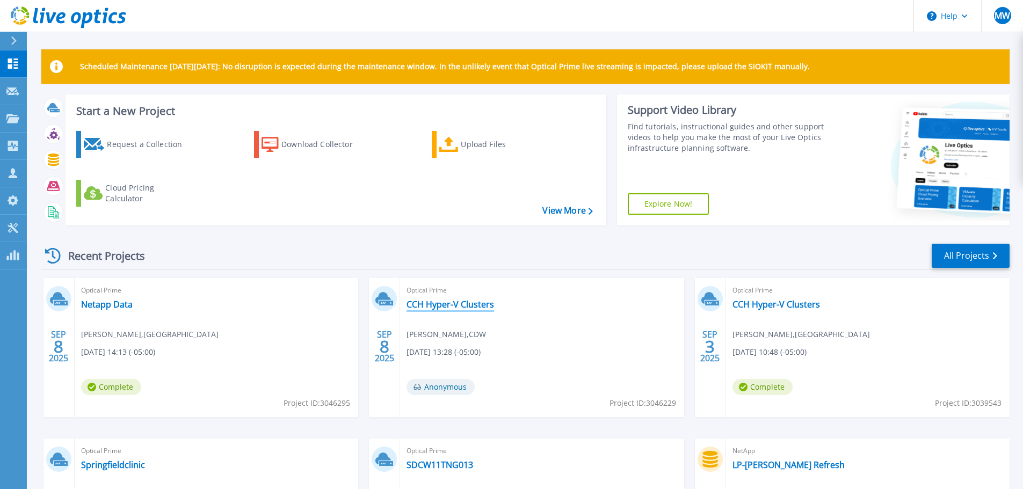
click at [448, 307] on link "CCH Hyper-V Clusters" at bounding box center [451, 304] width 88 height 11
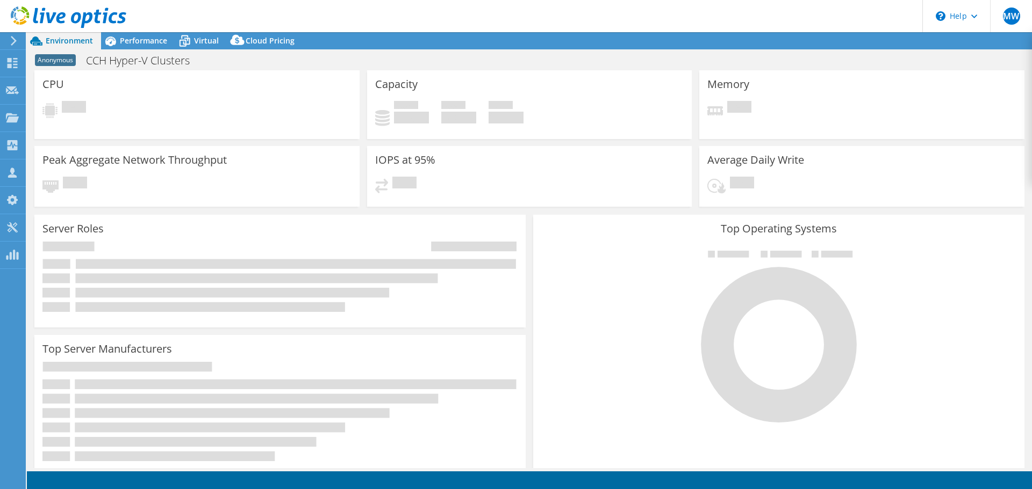
select select "USD"
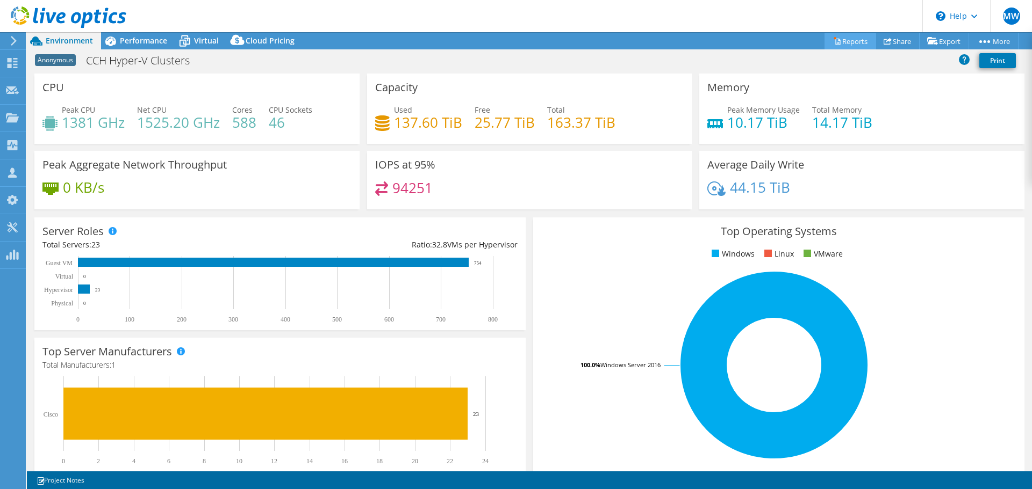
click at [851, 42] on link "Reports" at bounding box center [850, 41] width 52 height 17
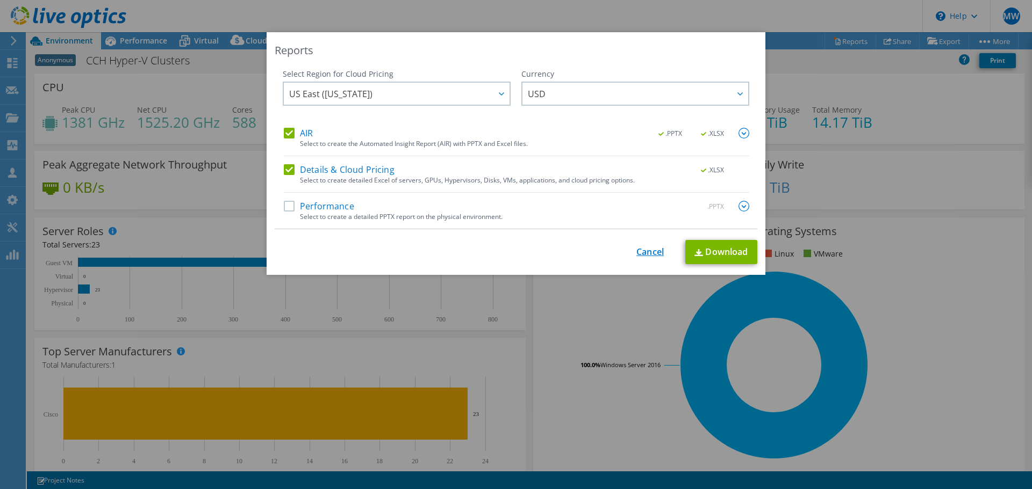
click at [641, 254] on link "Cancel" at bounding box center [649, 252] width 27 height 10
